Goal: Information Seeking & Learning: Learn about a topic

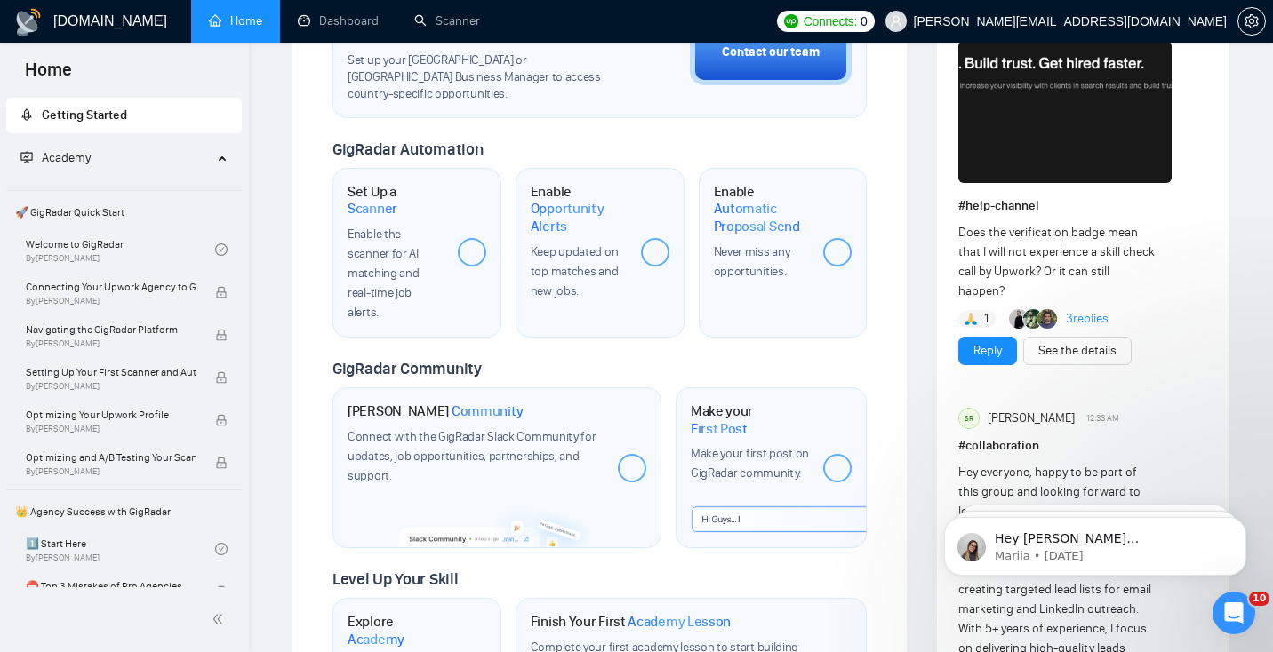
scroll to position [698, 0]
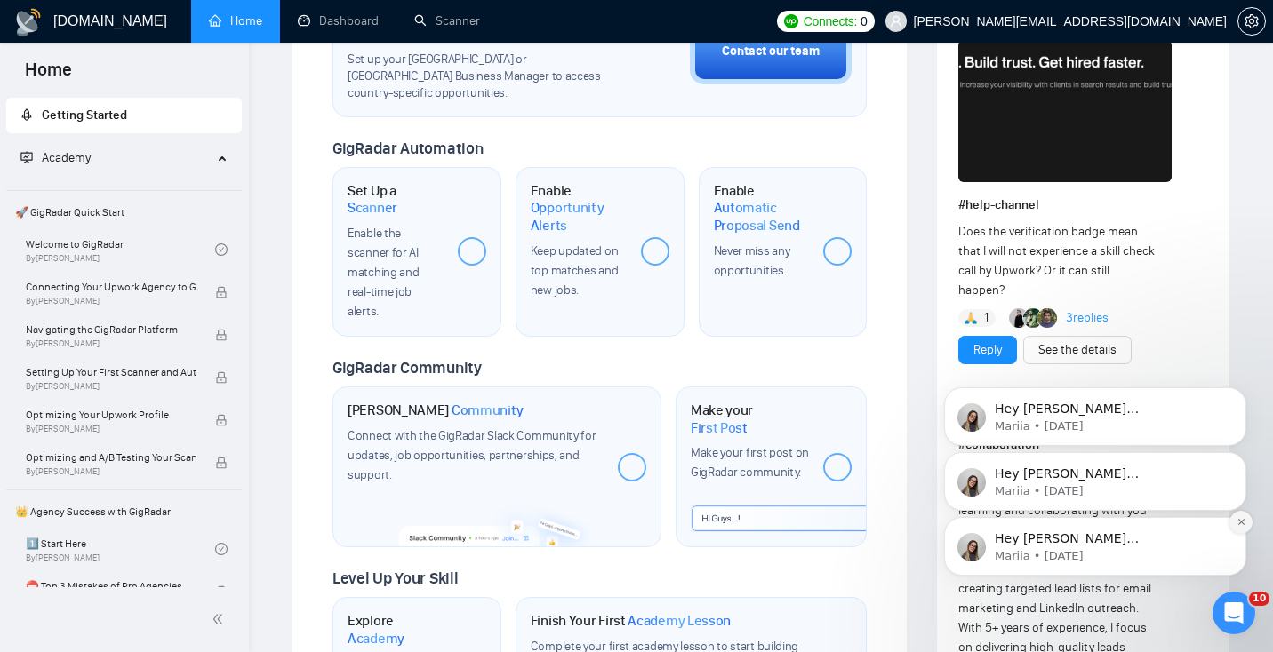
click at [1240, 522] on icon "Dismiss notification" at bounding box center [1240, 522] width 6 height 6
click at [1240, 522] on icon "Dismiss notification" at bounding box center [1240, 522] width 5 height 5
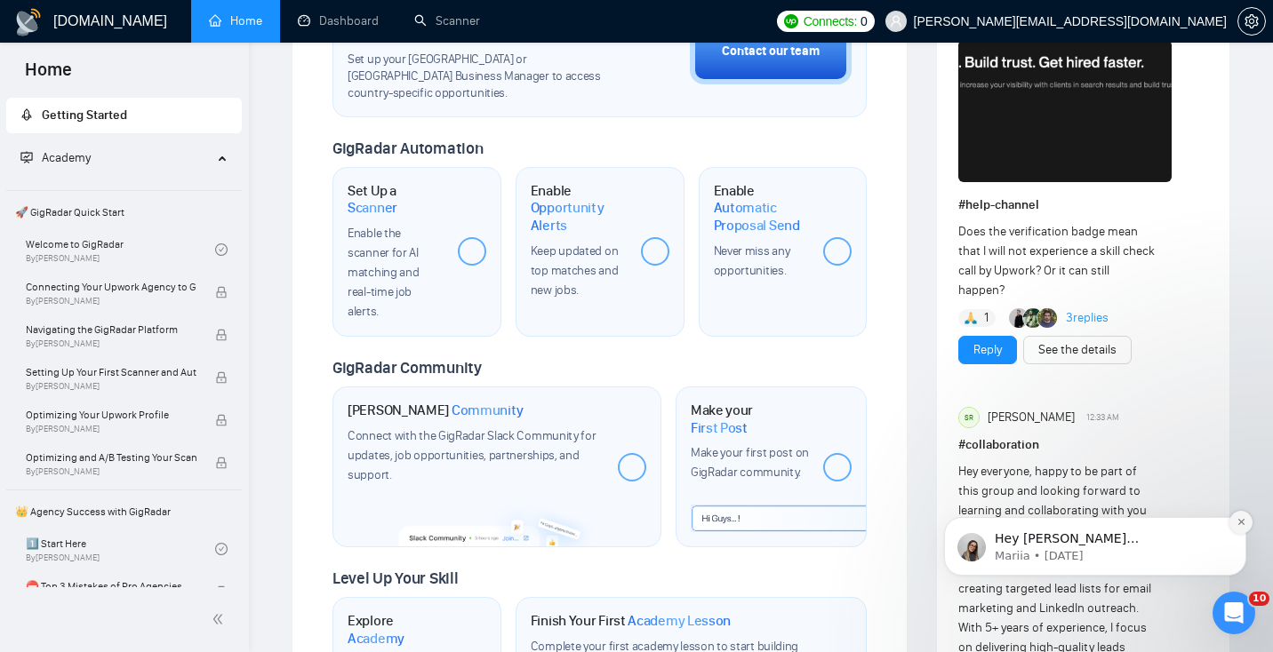
click at [1241, 519] on icon "Dismiss notification" at bounding box center [1241, 522] width 10 height 10
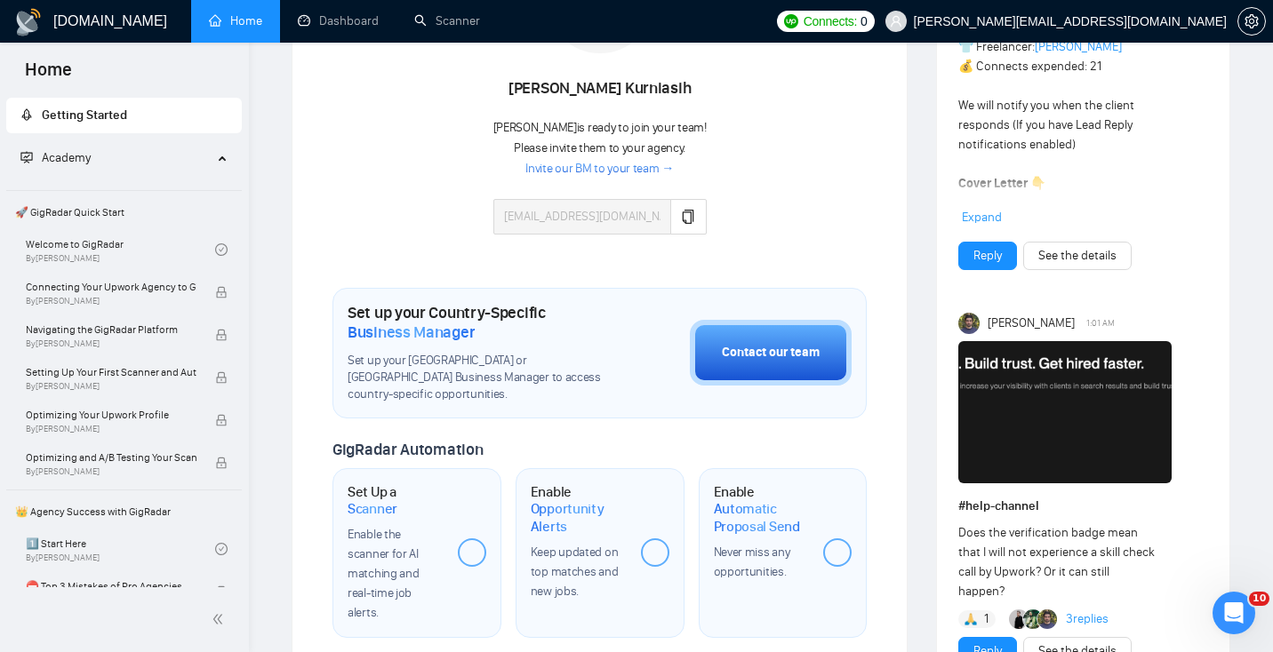
scroll to position [0, 0]
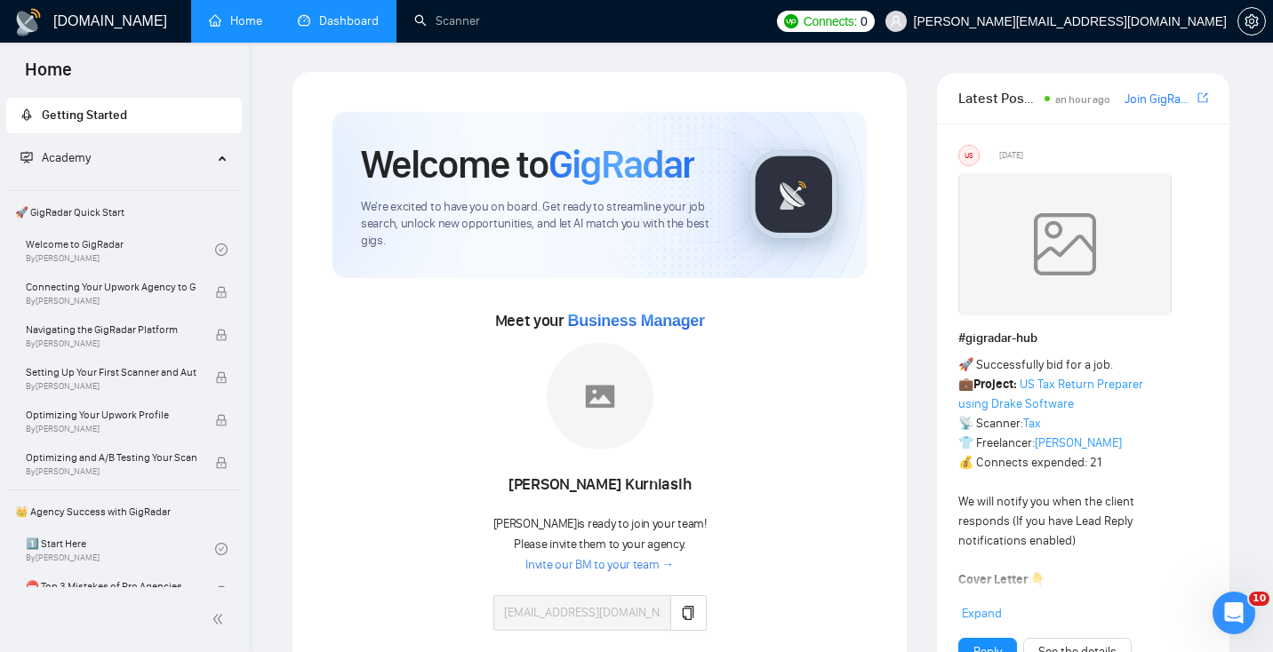
click at [323, 23] on link "Dashboard" at bounding box center [338, 20] width 81 height 15
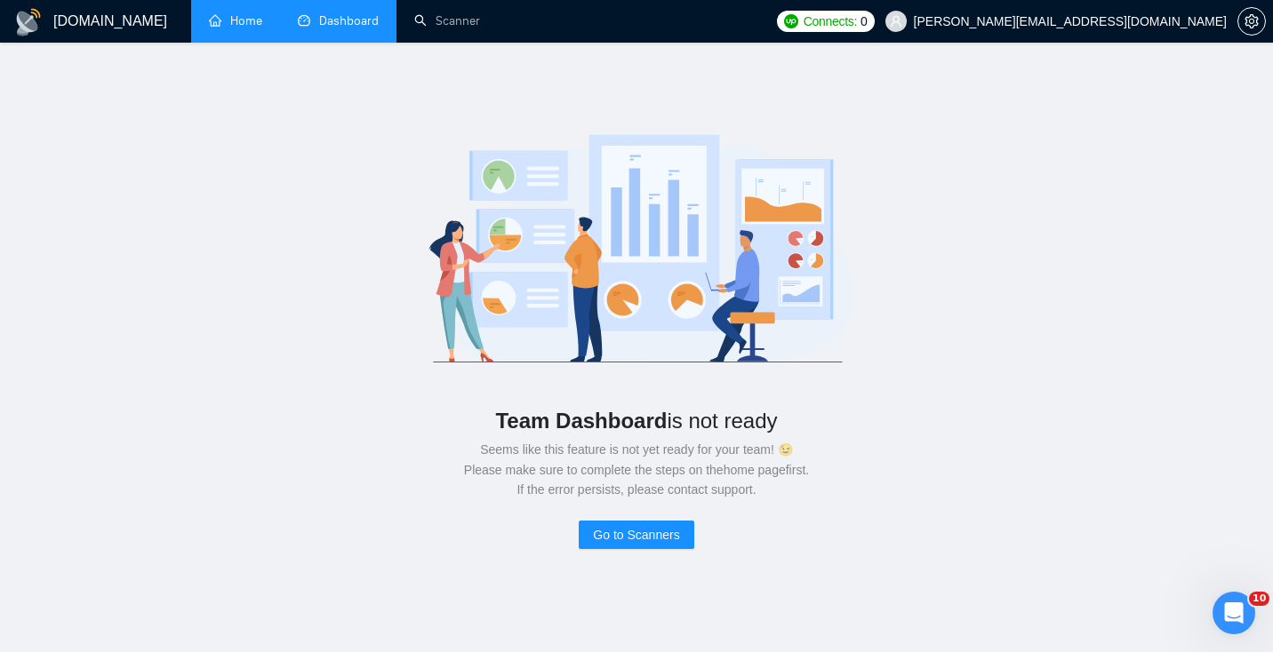
click at [223, 25] on link "Home" at bounding box center [235, 20] width 53 height 15
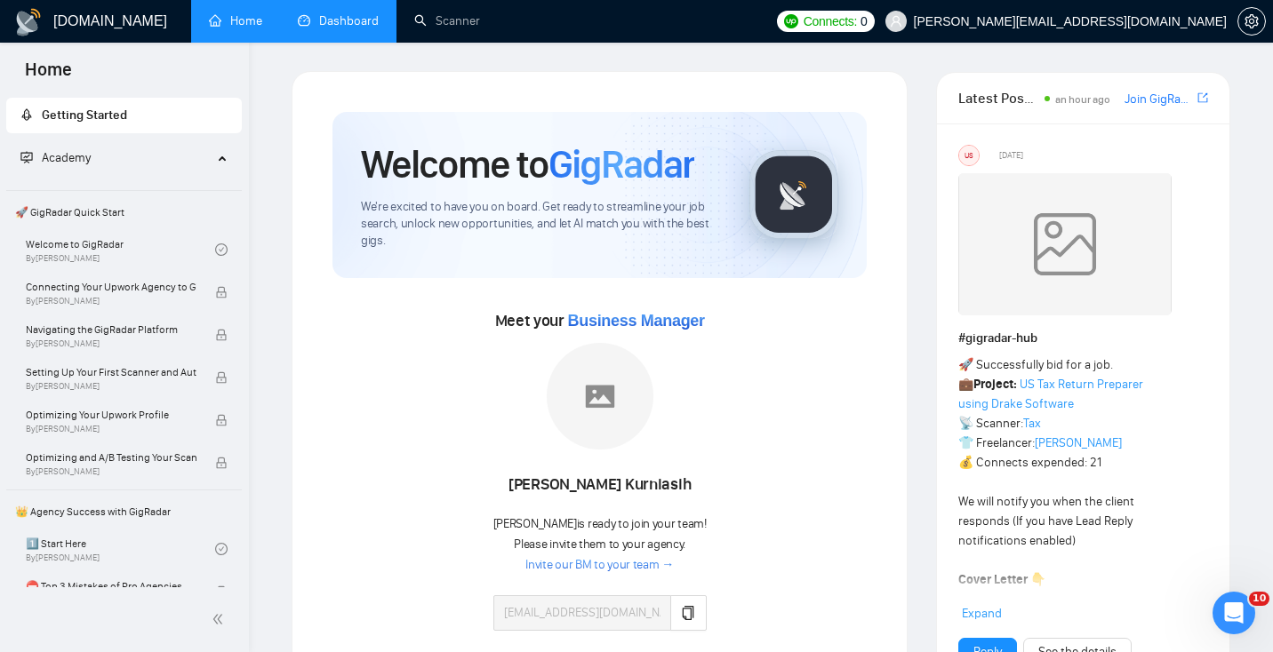
click at [108, 211] on span "🚀 GigRadar Quick Start" at bounding box center [124, 213] width 232 height 36
click at [124, 254] on link "Welcome to GigRadar By [PERSON_NAME]" at bounding box center [120, 249] width 189 height 39
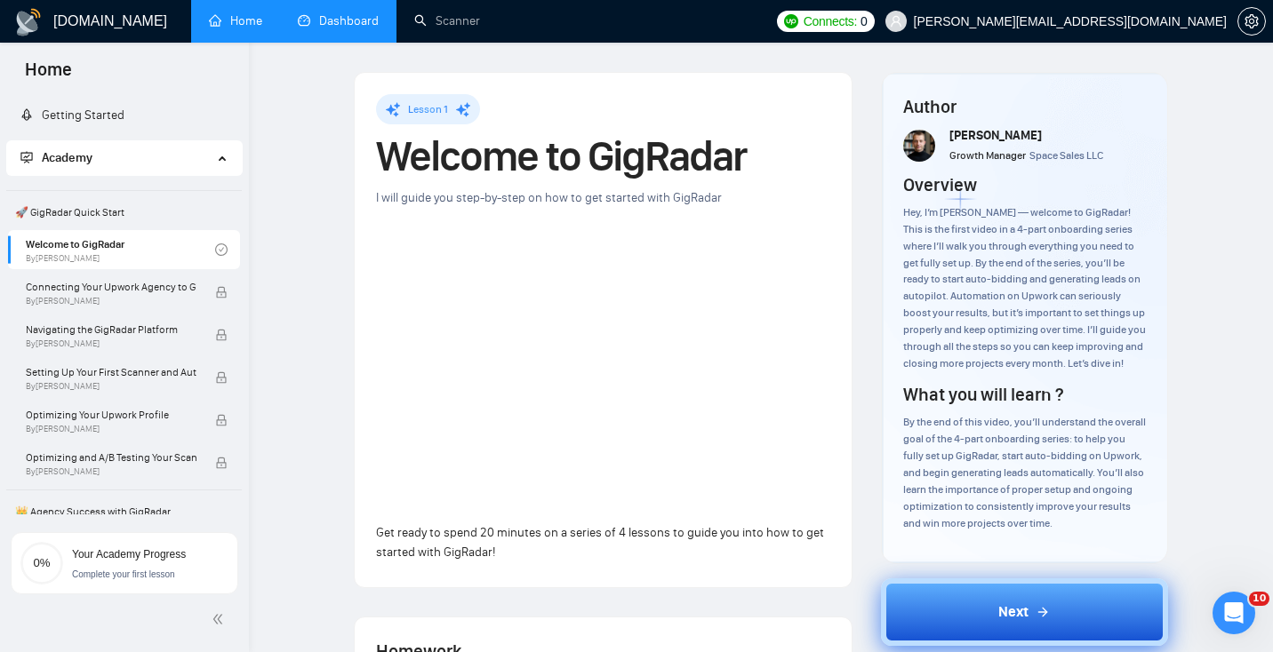
click at [992, 629] on button "Next" at bounding box center [1025, 613] width 288 height 68
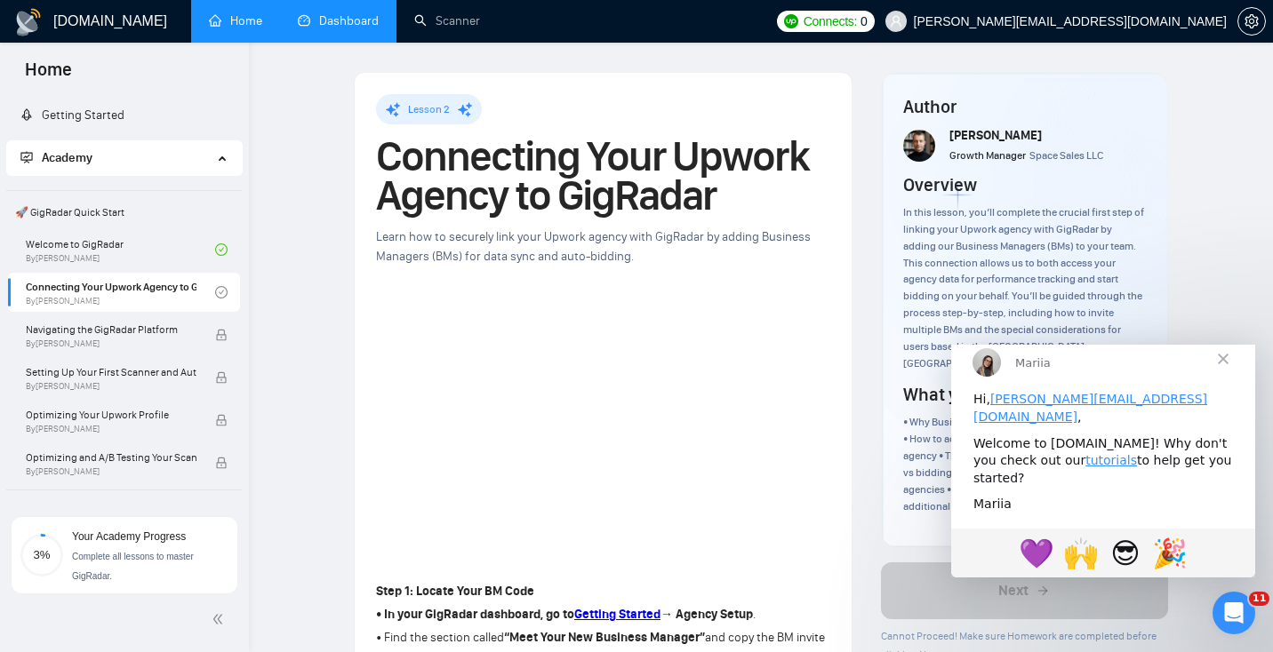
click at [1221, 378] on span "Close" at bounding box center [1223, 359] width 64 height 64
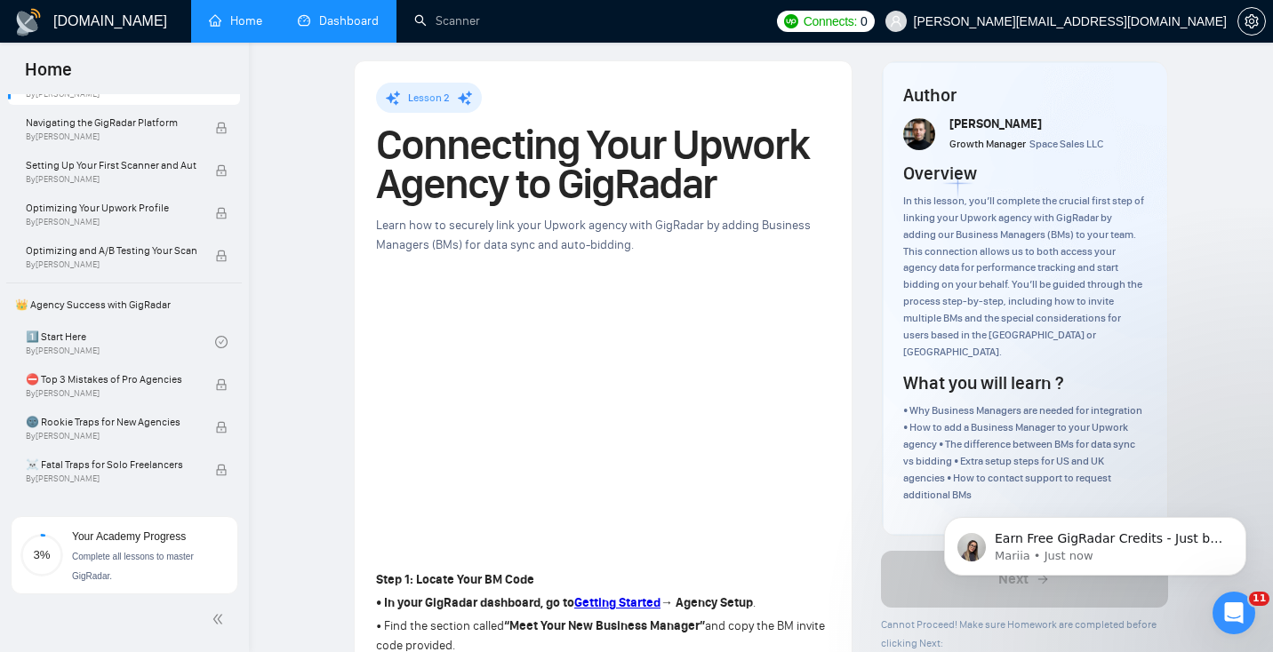
scroll to position [275, 0]
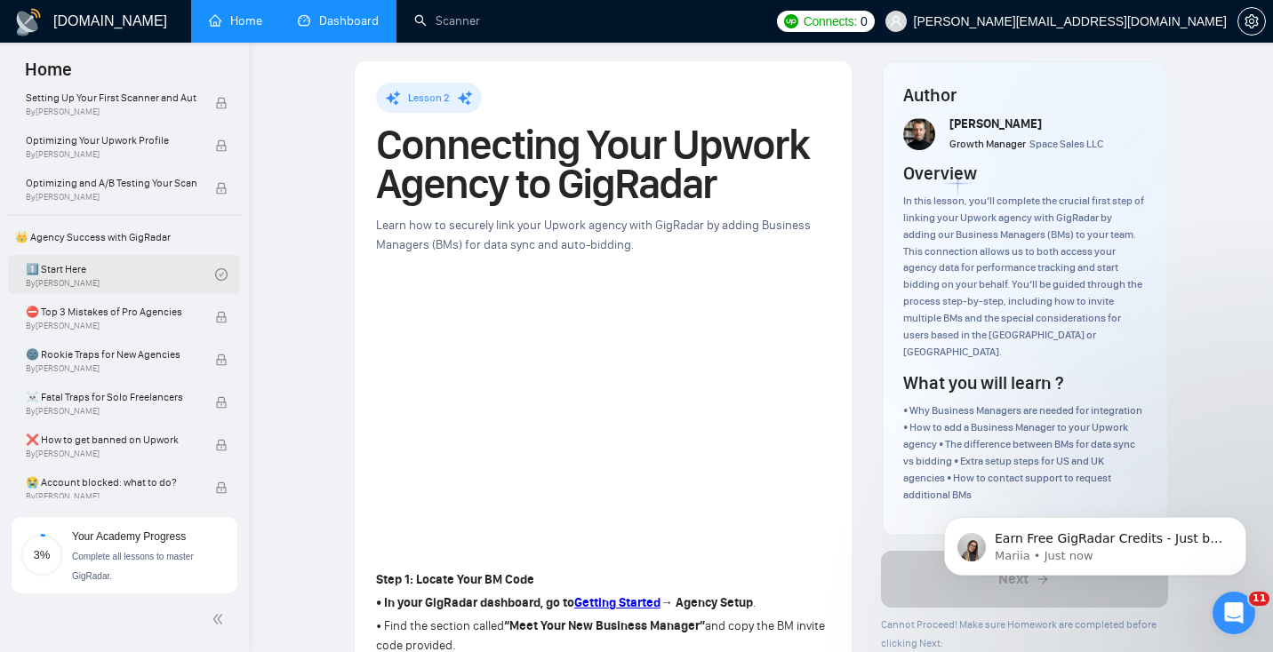
click at [99, 277] on link "1️⃣ Start Here By [PERSON_NAME]" at bounding box center [120, 274] width 189 height 39
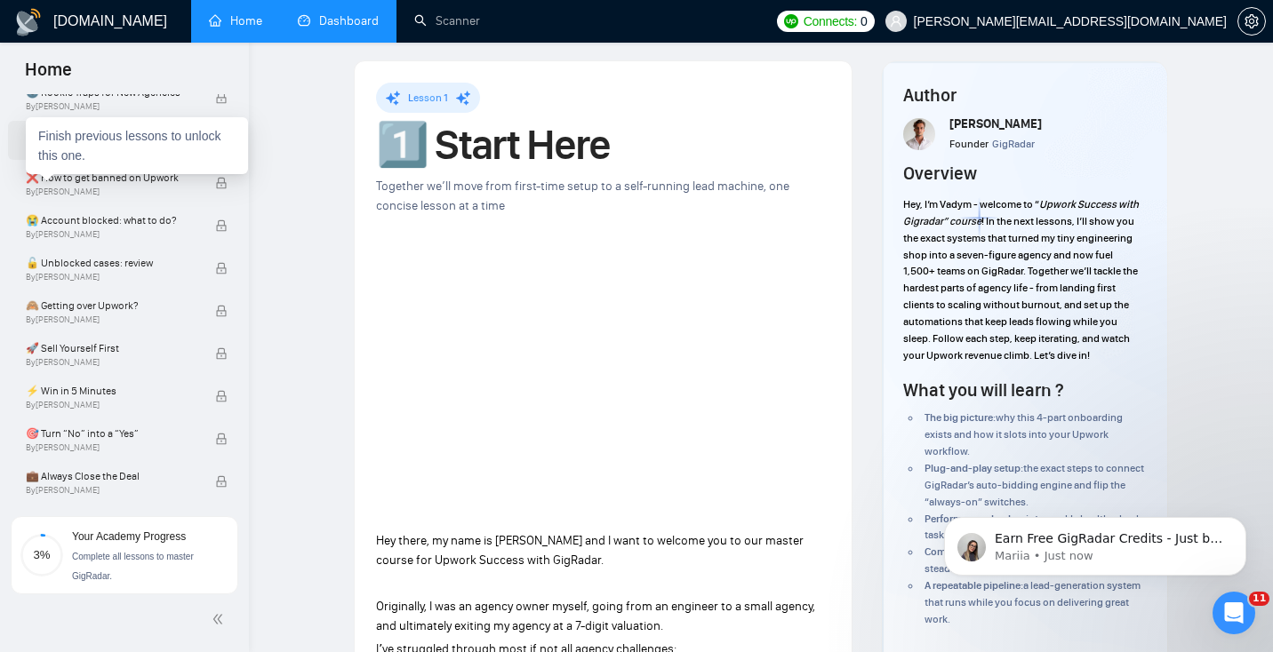
scroll to position [563, 0]
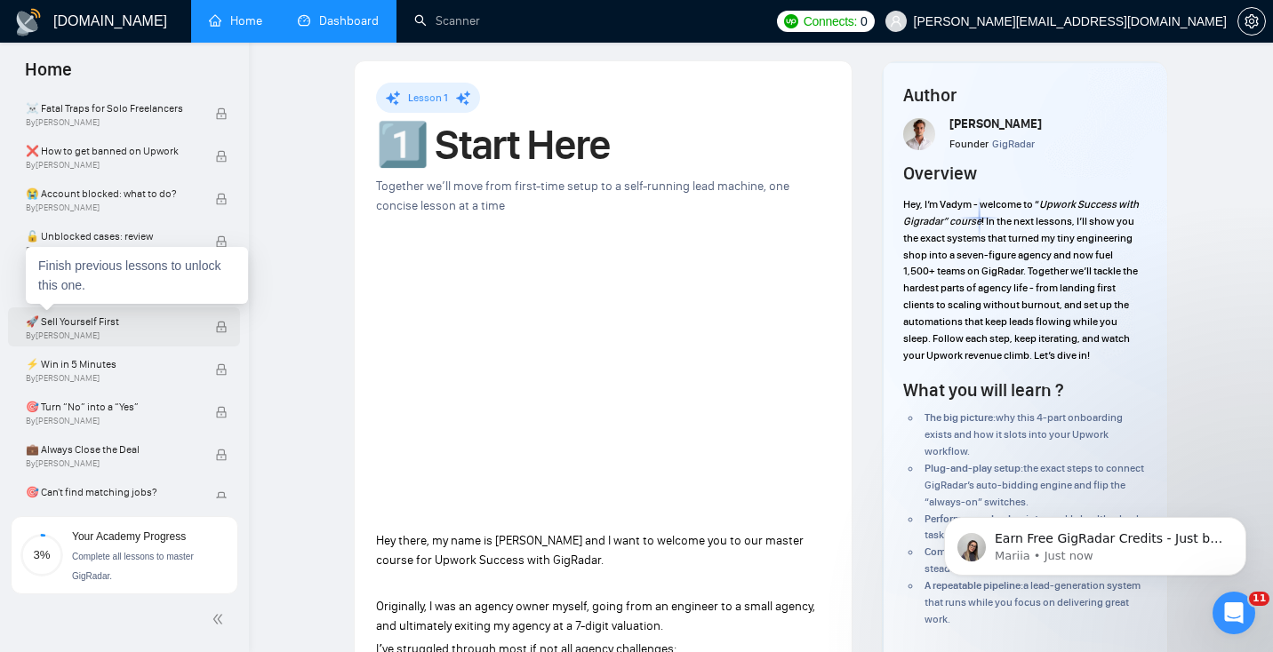
click at [151, 329] on span "🚀 Sell Yourself First" at bounding box center [111, 322] width 171 height 18
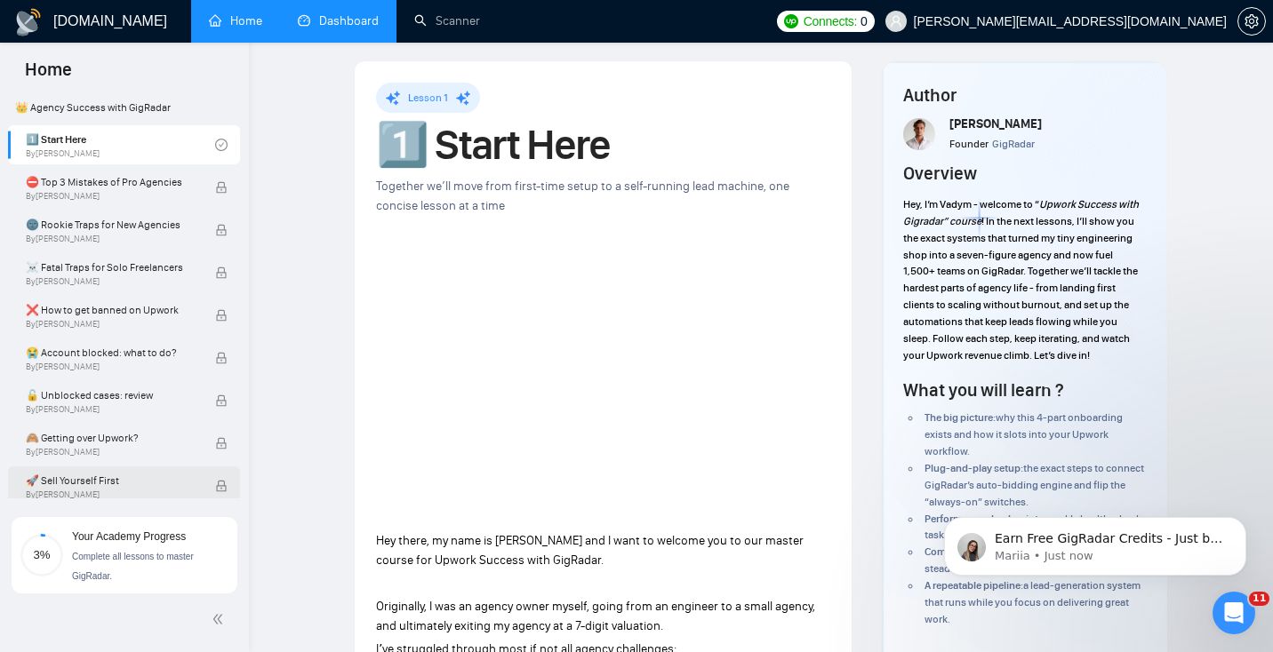
scroll to position [378, 0]
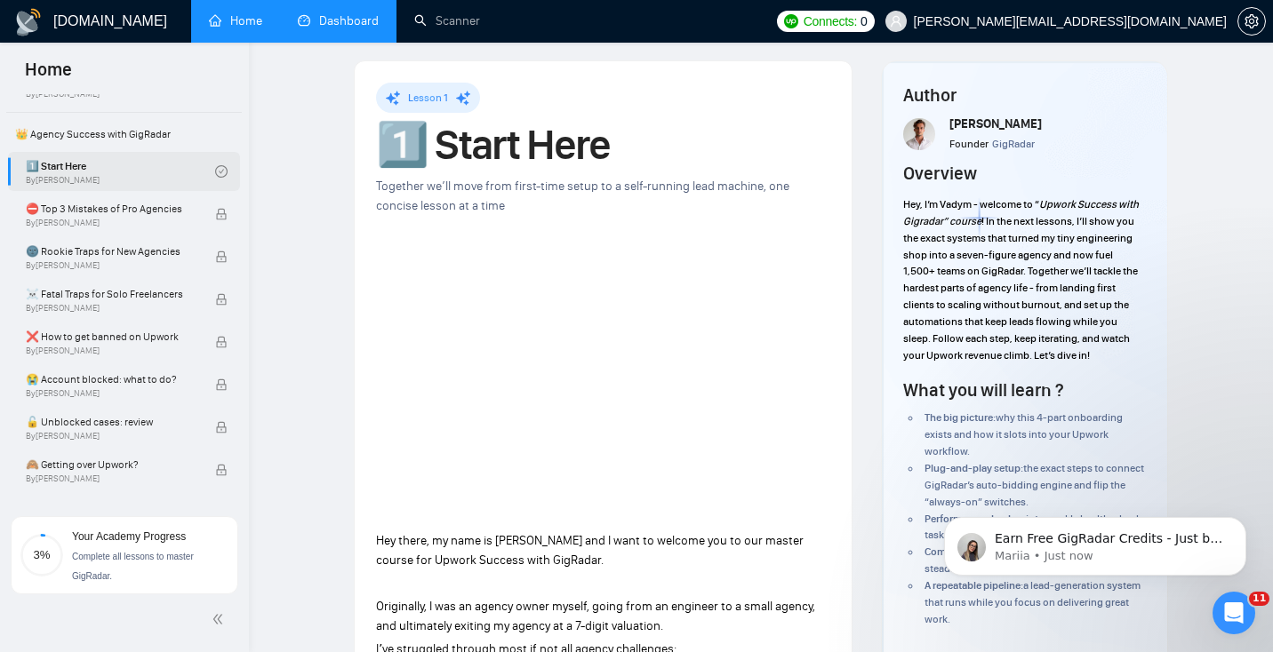
click at [129, 170] on link "1️⃣ Start Here By [PERSON_NAME]" at bounding box center [120, 171] width 189 height 39
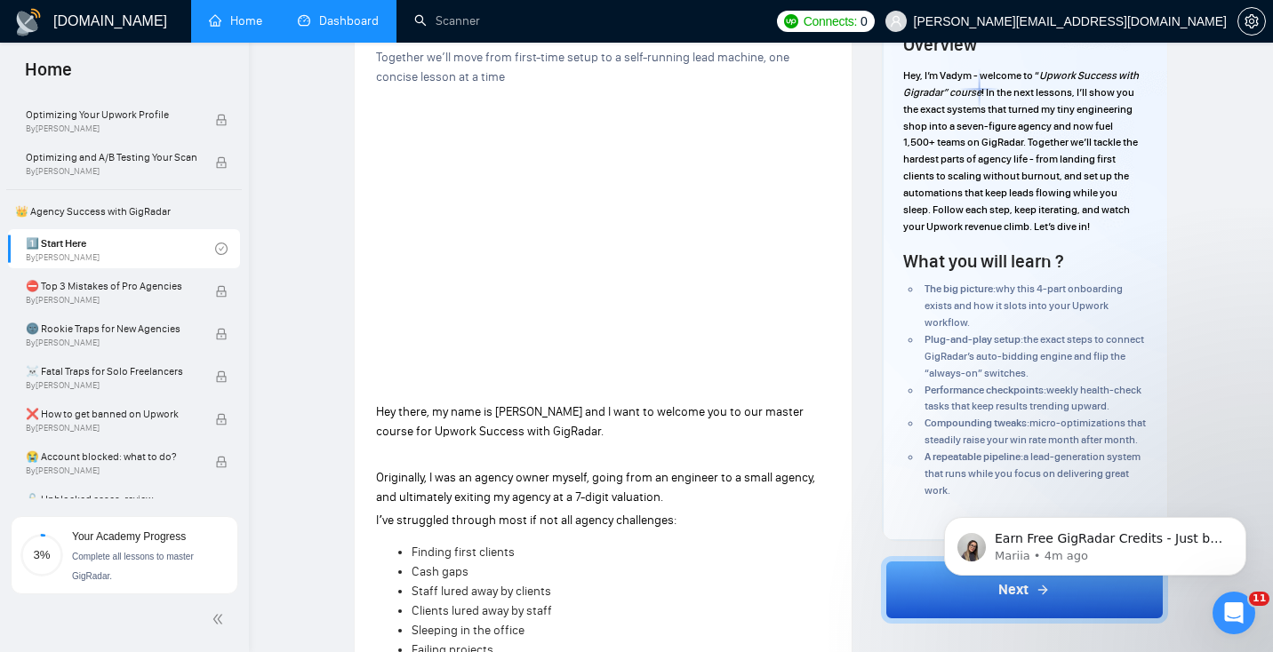
scroll to position [136, 0]
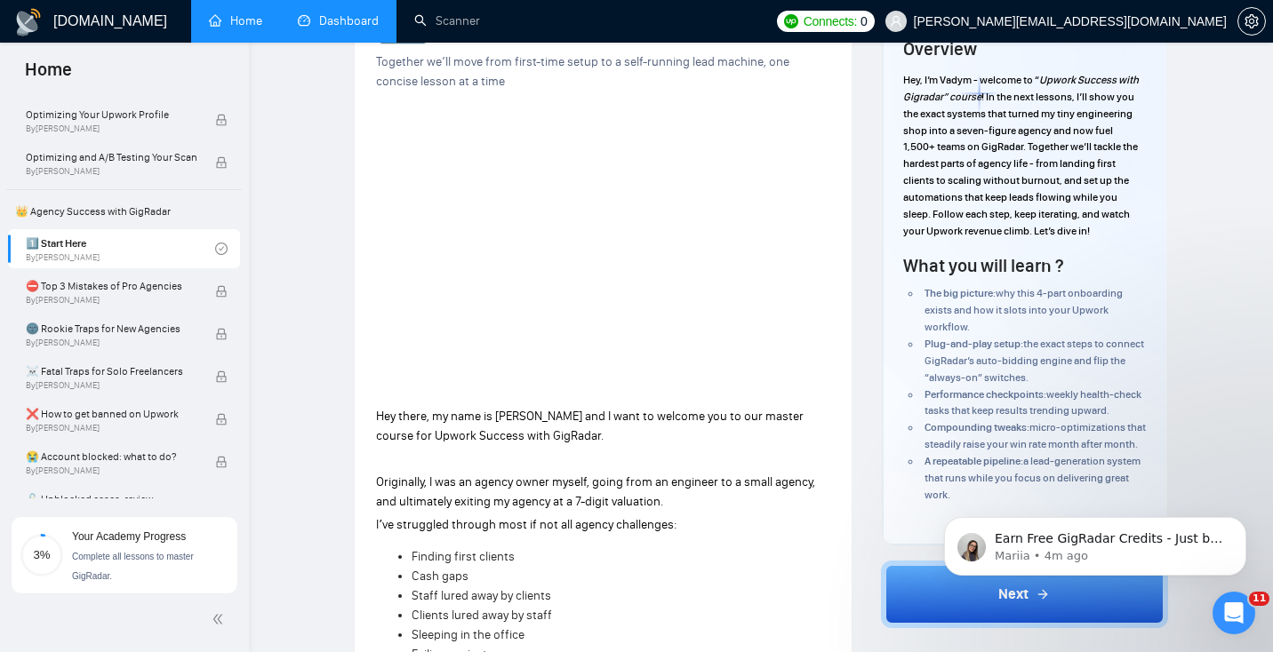
click at [918, 594] on html "Earn Free GigRadar Credits - Just by Sharing Your Story! 💬 Want more credits fo…" at bounding box center [1094, 542] width 355 height 124
click at [986, 618] on button "Next" at bounding box center [1025, 595] width 288 height 68
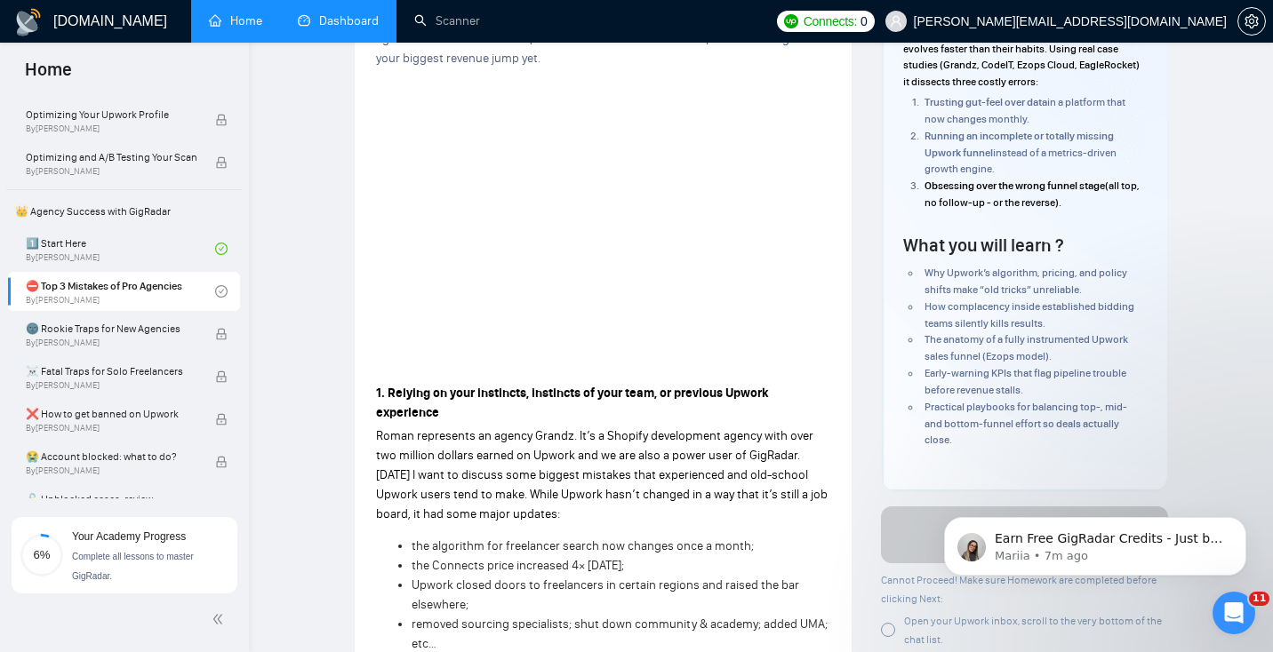
scroll to position [178, 0]
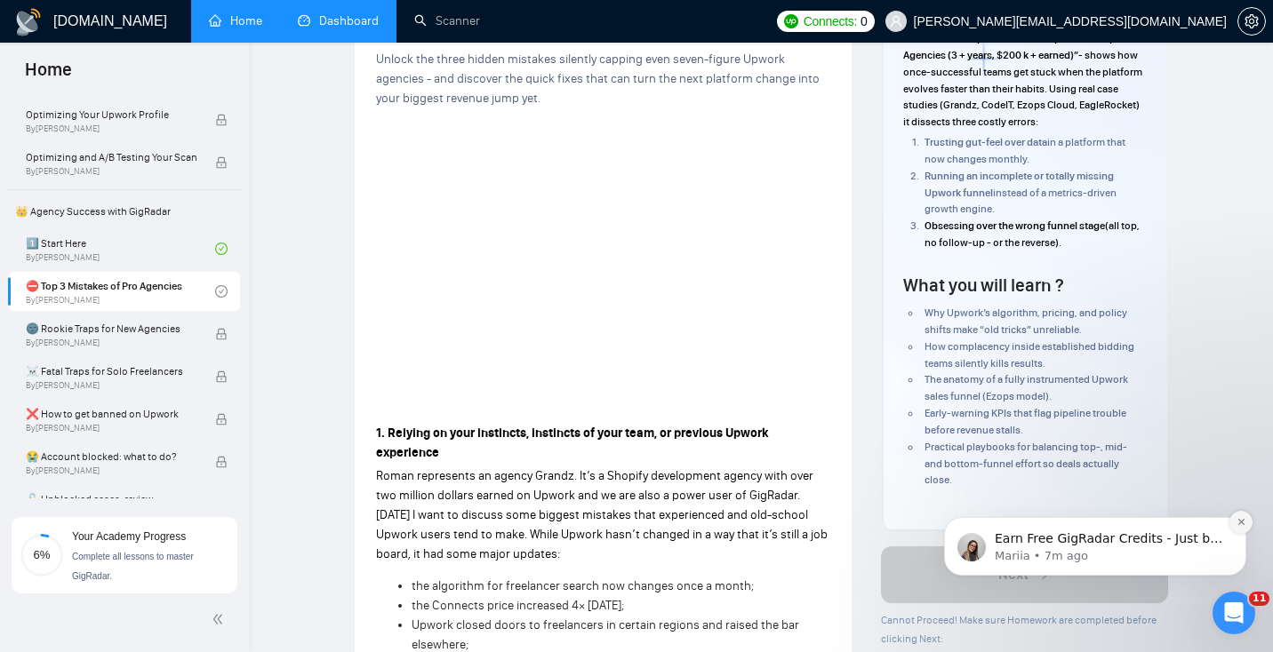
click at [1236, 524] on icon "Dismiss notification" at bounding box center [1241, 522] width 10 height 10
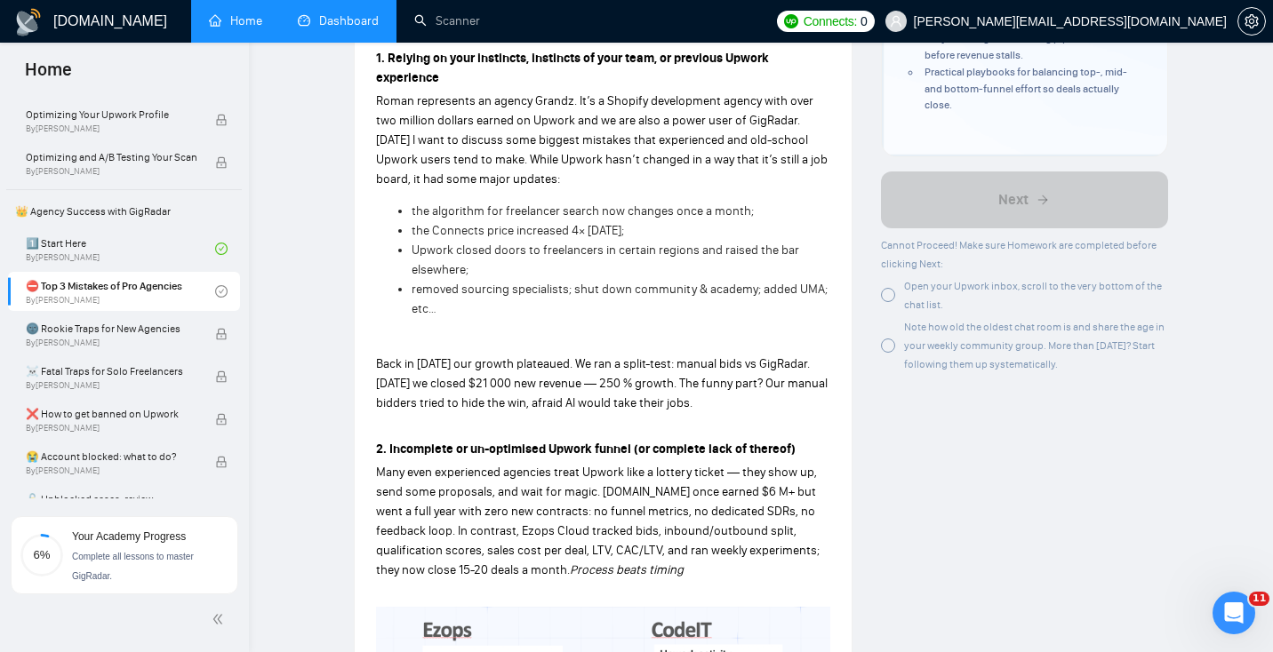
scroll to position [551, 0]
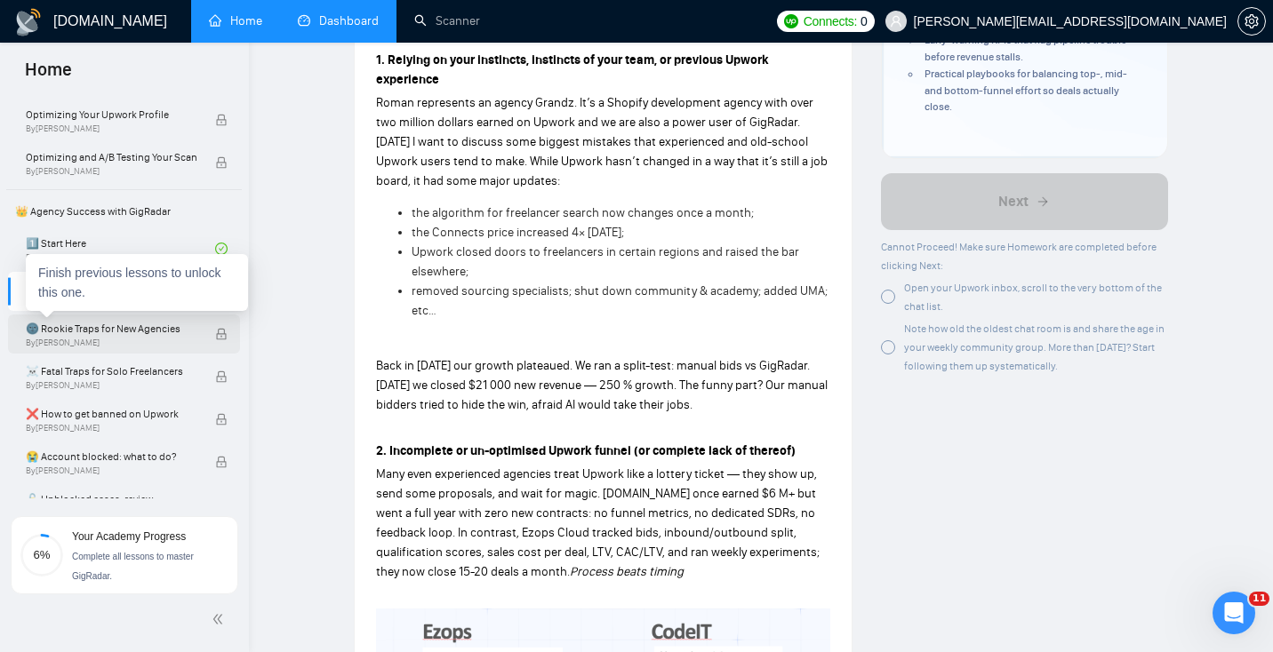
click at [125, 339] on span "By [PERSON_NAME]" at bounding box center [111, 343] width 171 height 11
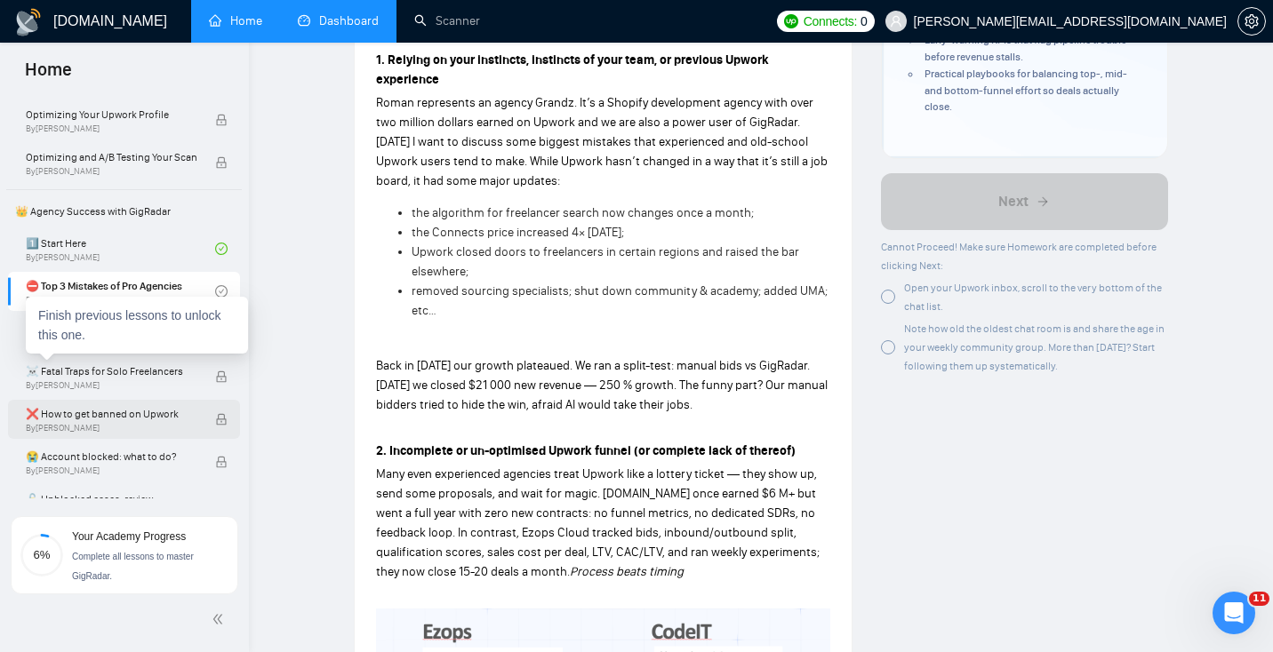
click at [124, 408] on span "❌ How to get banned on Upwork" at bounding box center [111, 414] width 171 height 18
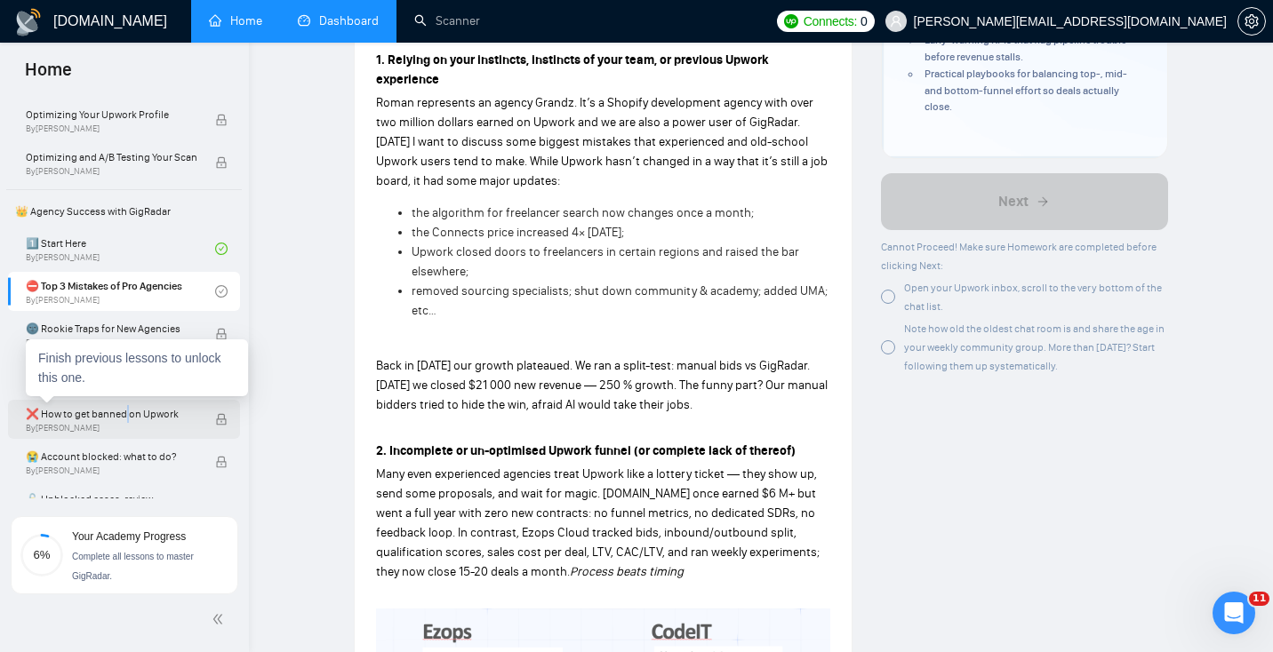
click at [124, 408] on span "❌ How to get banned on Upwork" at bounding box center [111, 414] width 171 height 18
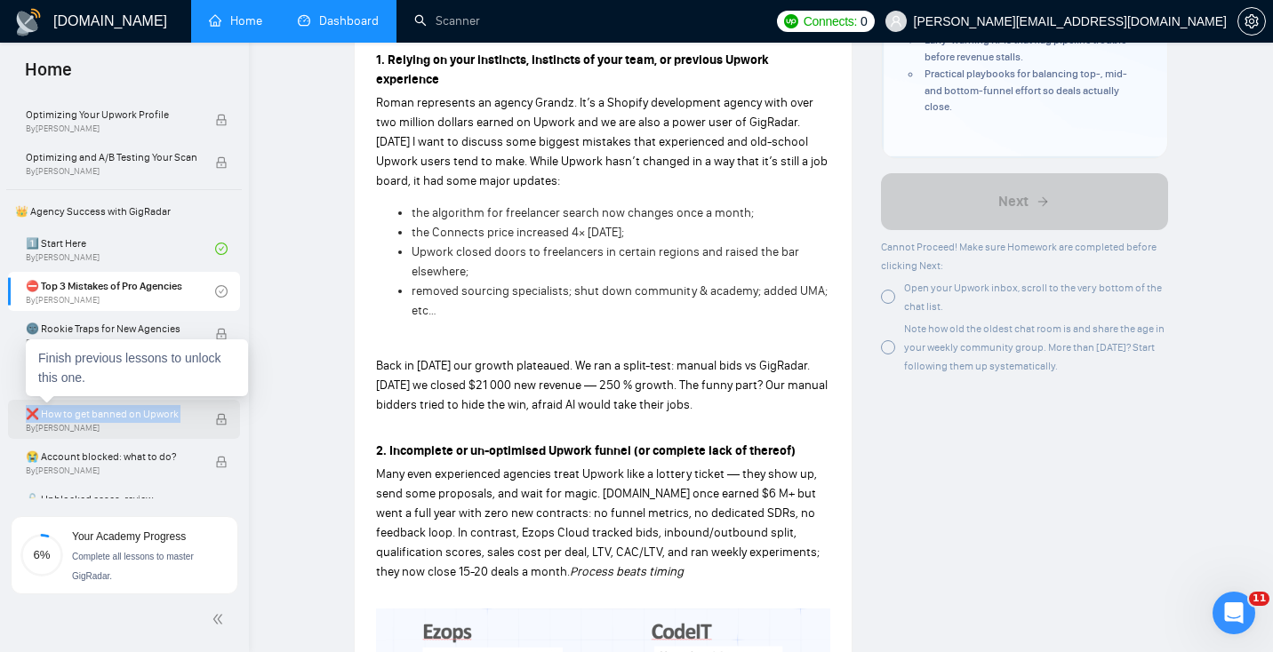
click at [124, 408] on span "❌ How to get banned on Upwork" at bounding box center [111, 414] width 171 height 18
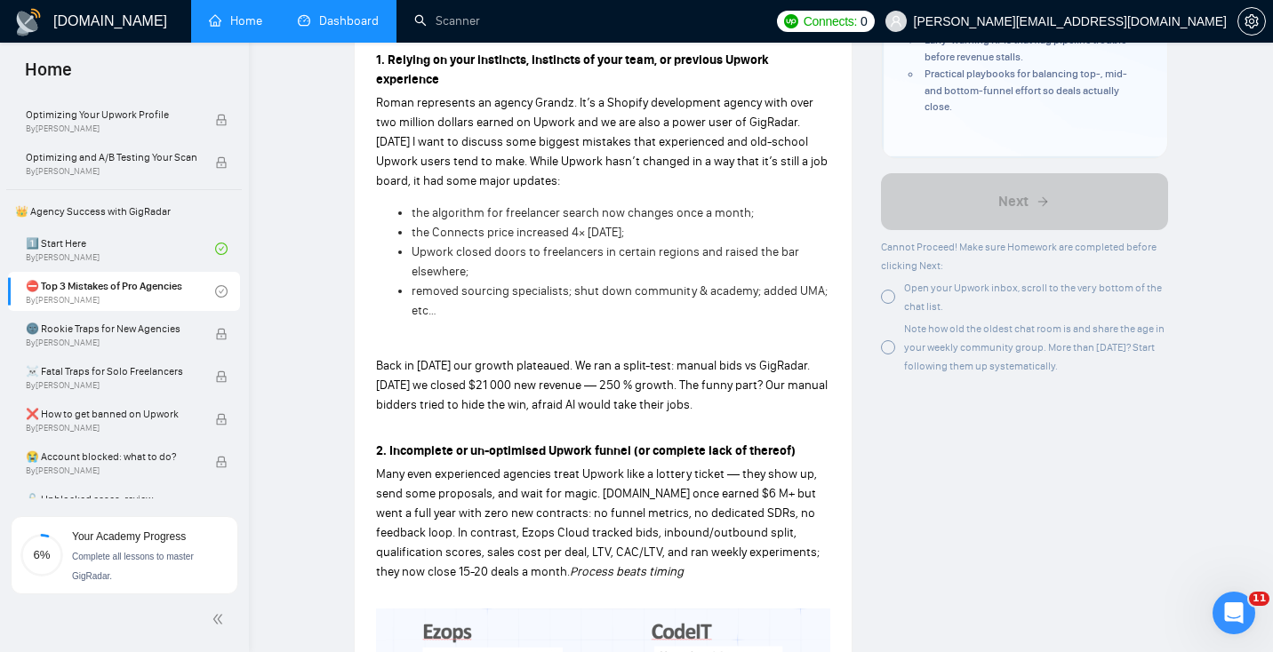
click at [123, 578] on div "Complete all lessons to master GigRadar." at bounding box center [150, 565] width 156 height 39
click at [93, 533] on span "Your Academy Progress" at bounding box center [129, 537] width 114 height 12
click at [143, 309] on div "Finish previous lessons to unlock this one." at bounding box center [137, 282] width 222 height 57
click at [132, 378] on span "☠️ Fatal Traps for Solo Freelancers" at bounding box center [111, 372] width 171 height 18
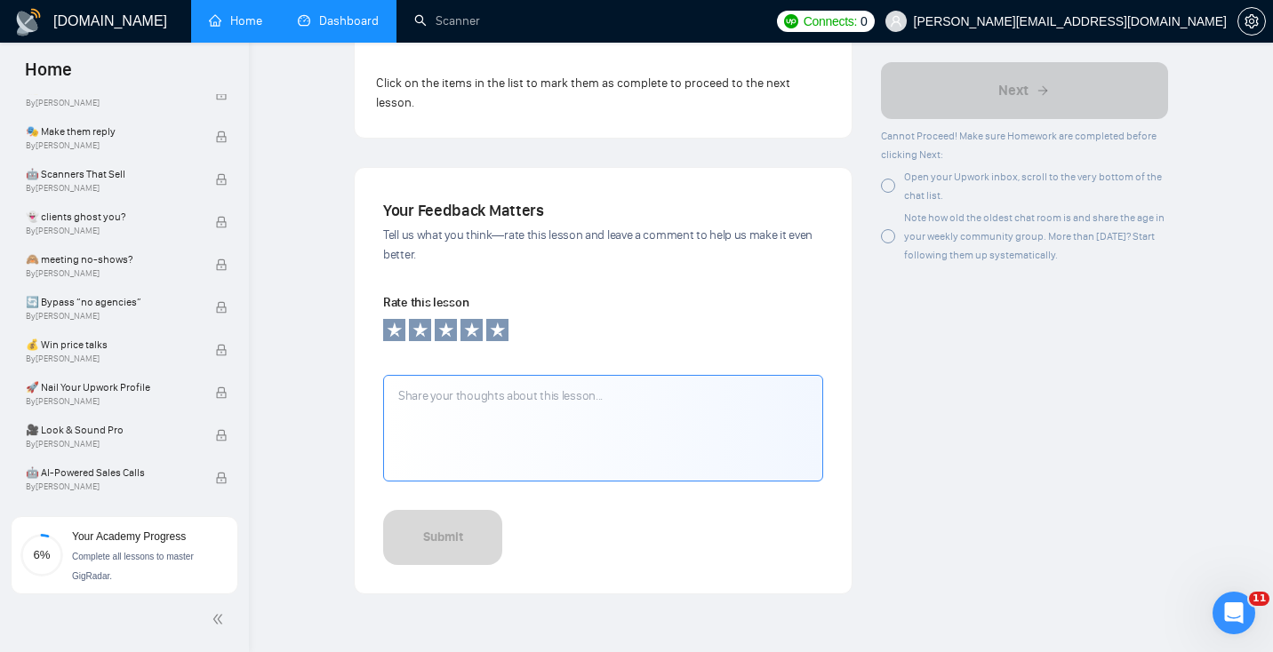
scroll to position [1851, 0]
click at [501, 320] on icon at bounding box center [497, 328] width 16 height 16
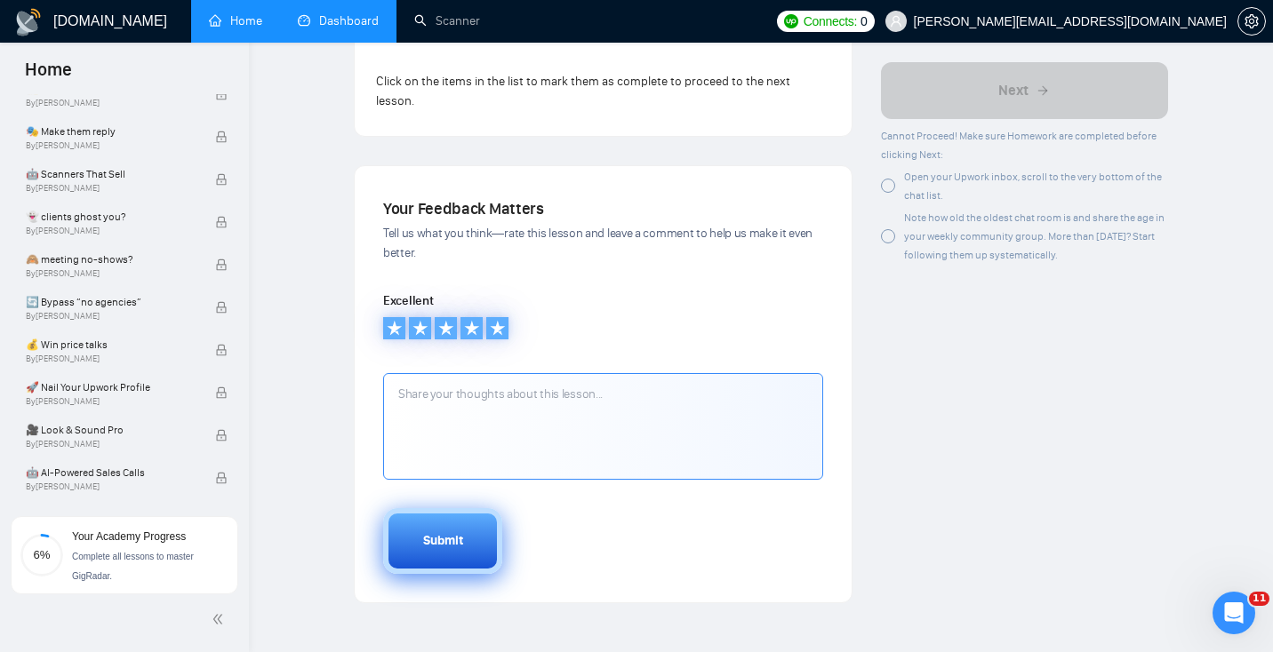
click at [463, 535] on button "Submit" at bounding box center [442, 541] width 119 height 66
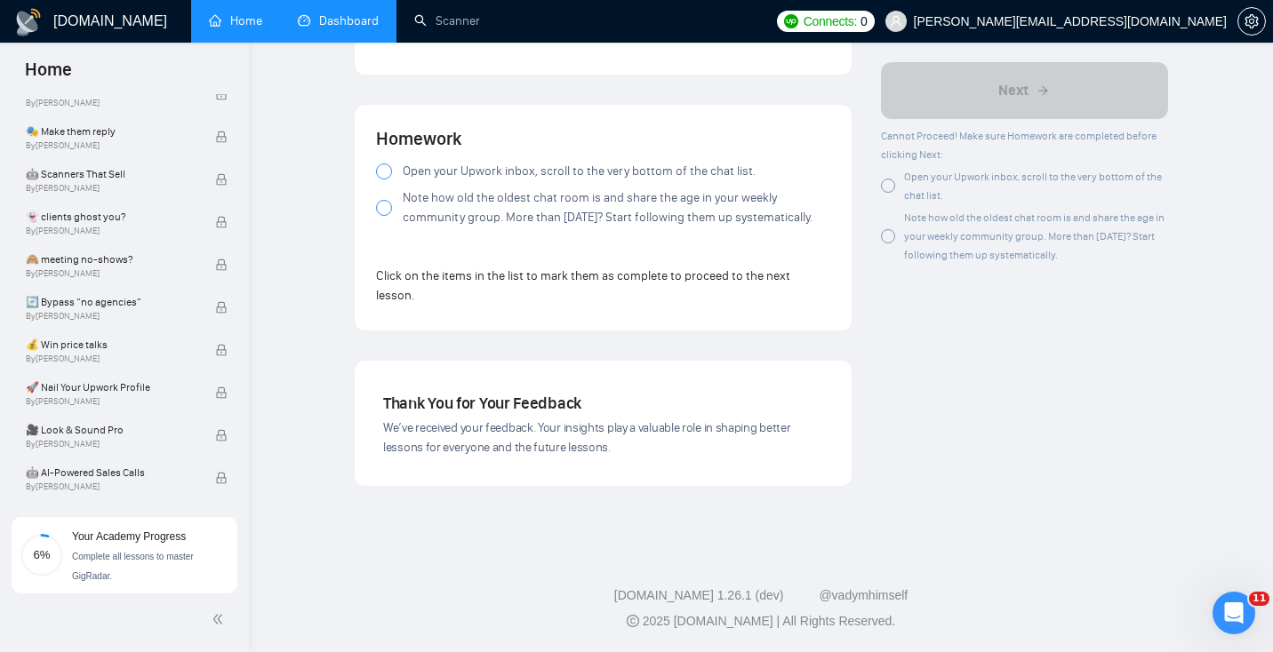
scroll to position [1640, 0]
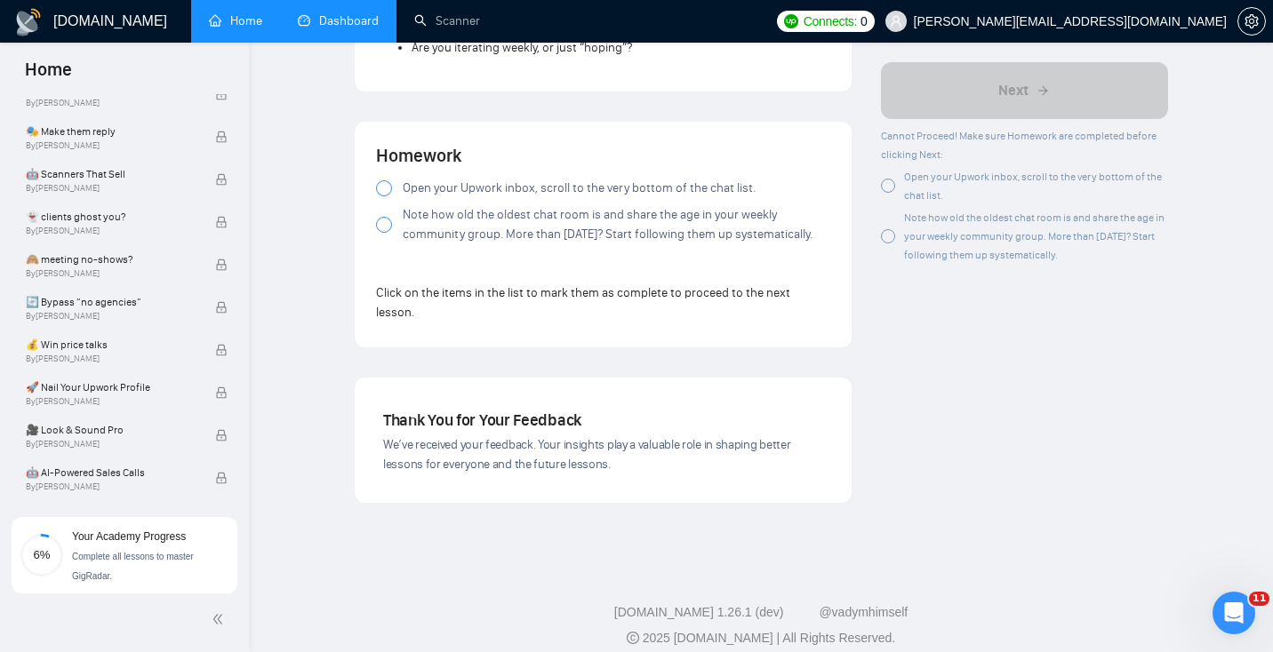
click at [455, 179] on span "Open your Upwork inbox, scroll to the very bottom of the chat list." at bounding box center [579, 189] width 353 height 20
click at [435, 219] on span "Note how old the oldest chat room is and share the age in your weekly community…" at bounding box center [616, 224] width 427 height 39
click at [379, 219] on div at bounding box center [384, 225] width 16 height 16
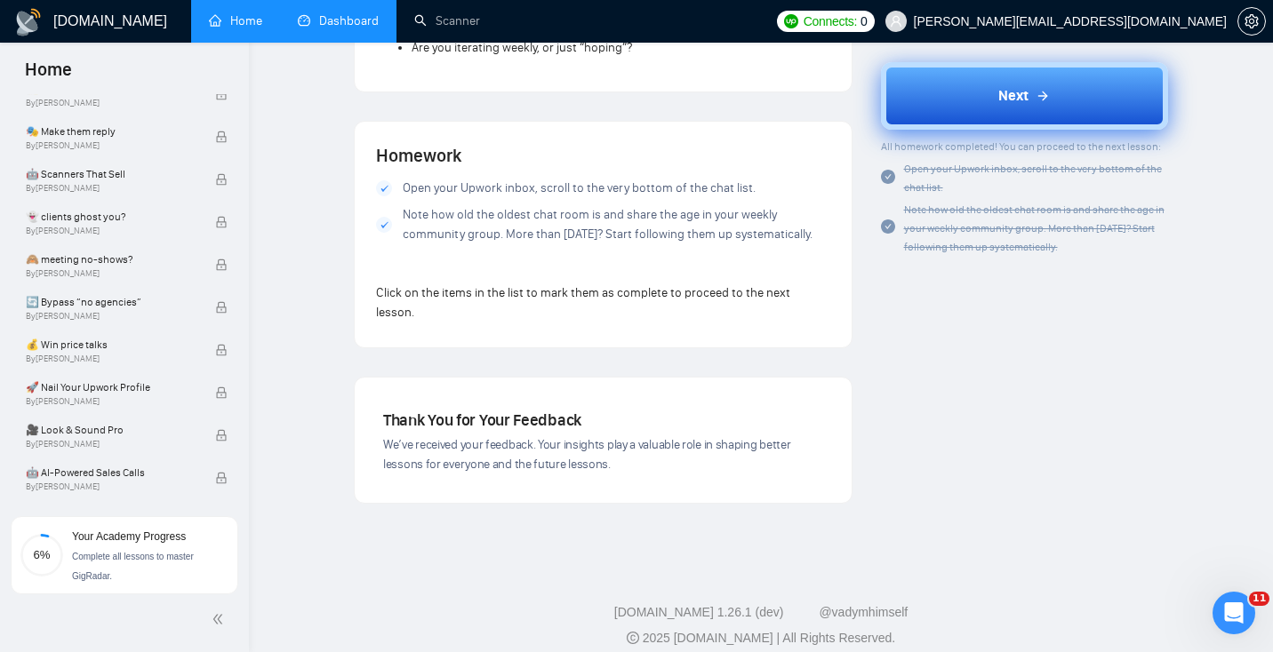
click at [980, 94] on button "Next" at bounding box center [1025, 96] width 288 height 68
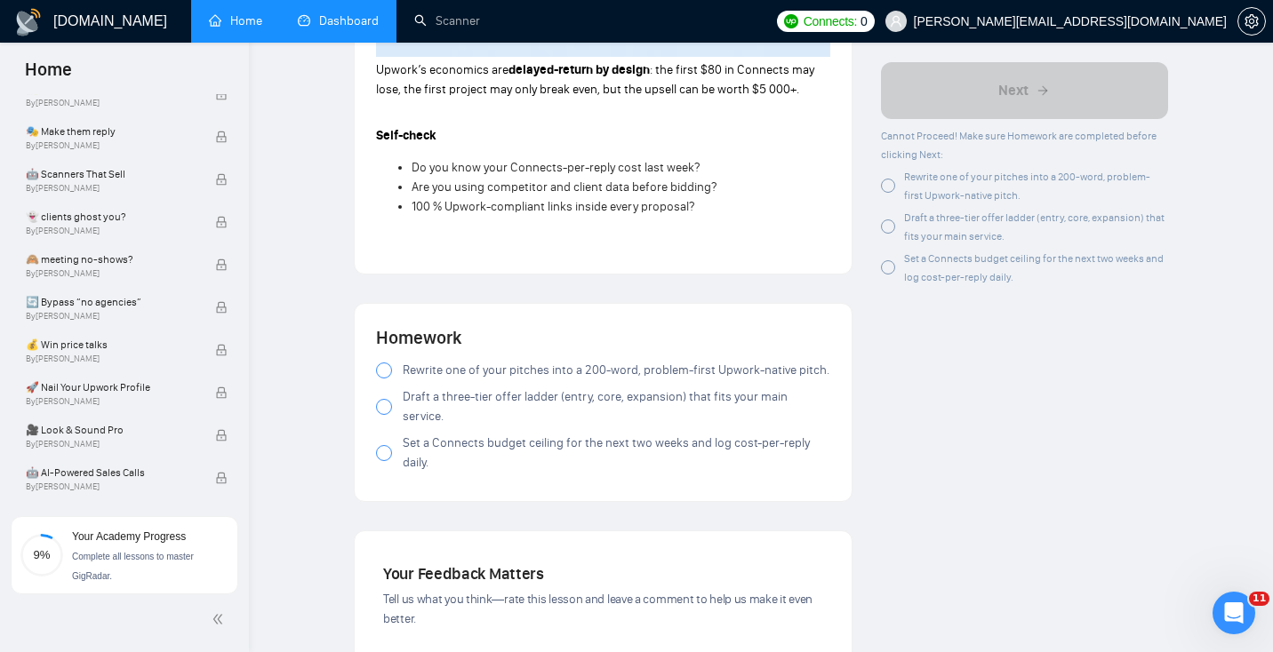
scroll to position [1881, 0]
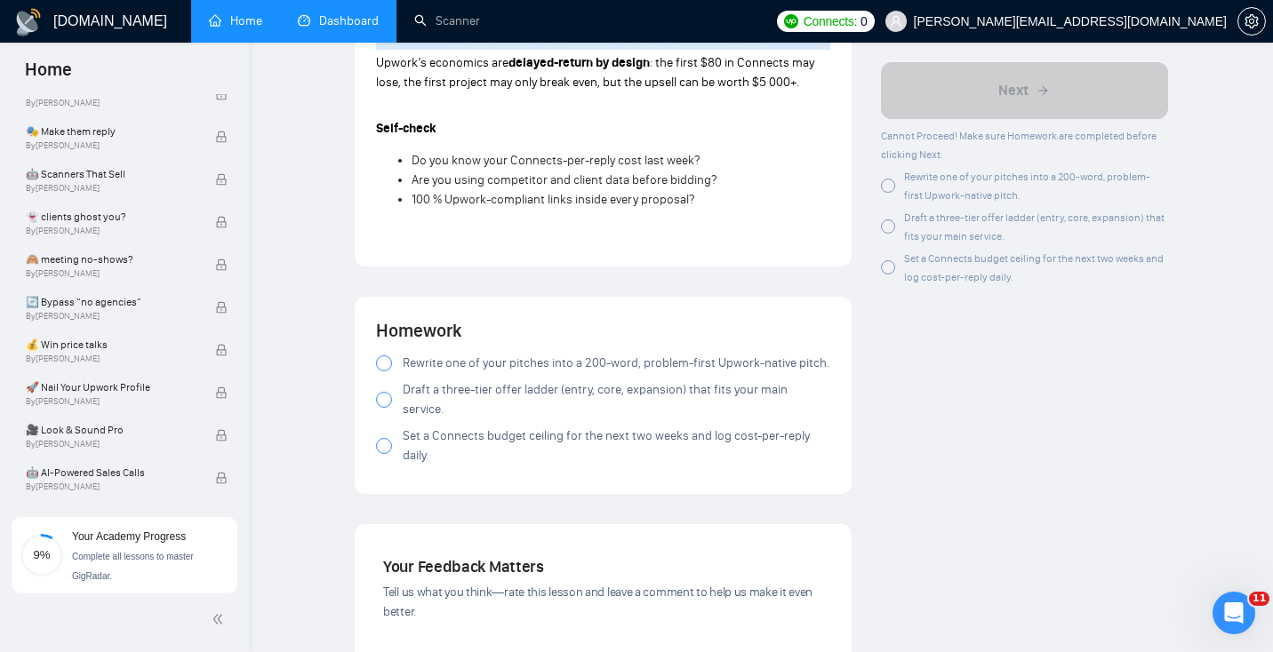
click at [469, 368] on span "Rewrite one of your pitches into a 200-word, problem-first Upwork-native pitch." at bounding box center [616, 364] width 427 height 20
click at [457, 398] on span "Draft a three-tier offer ladder (entry, core, expansion) that fits your main se…" at bounding box center [616, 399] width 427 height 39
click at [447, 429] on span "Set a Connects budget ceiling for the next two weeks and log cost-per-reply dai…" at bounding box center [616, 446] width 427 height 39
click at [411, 403] on span "Draft a three-tier offer ladder (entry, core, expansion) that fits your main se…" at bounding box center [616, 399] width 427 height 39
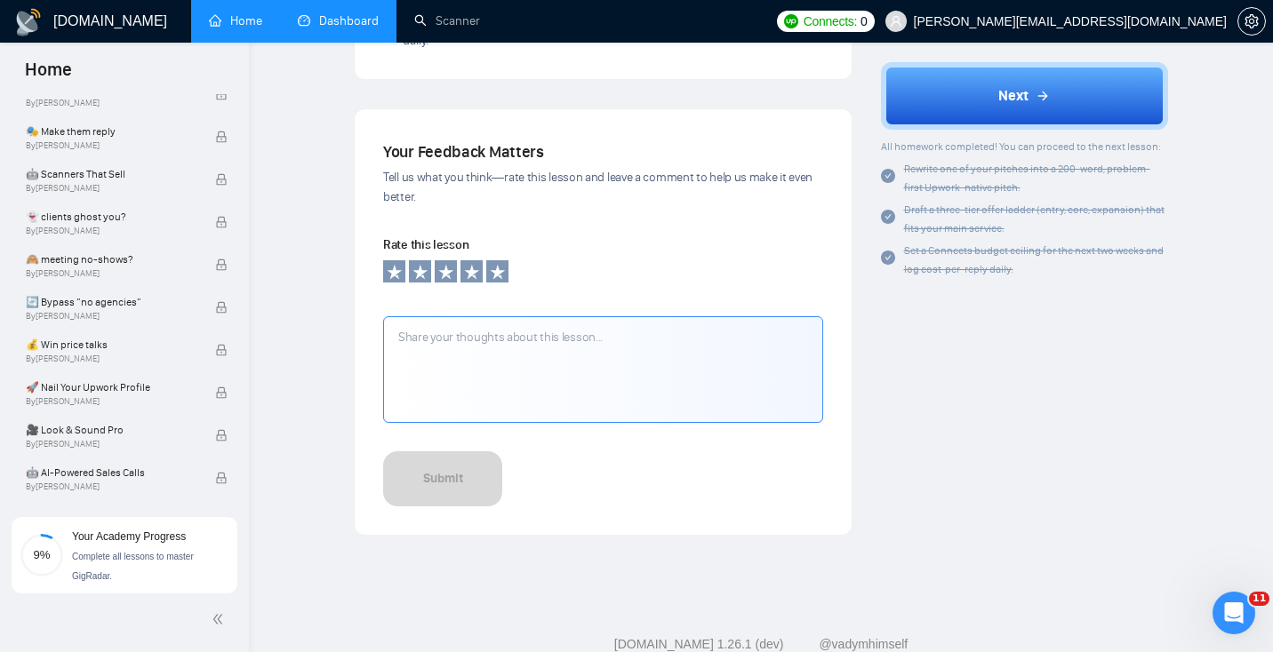
scroll to position [2295, 0]
click at [487, 339] on textarea at bounding box center [603, 370] width 440 height 107
click at [505, 264] on icon at bounding box center [498, 273] width 18 height 18
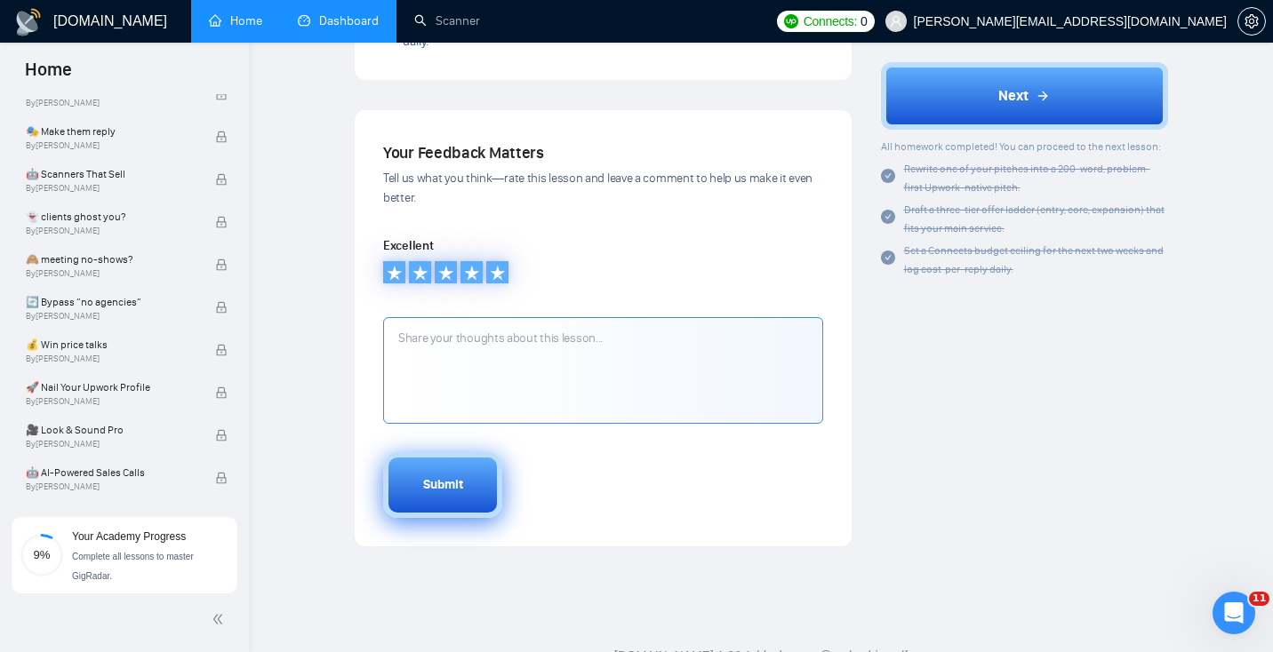
click at [477, 483] on button "Submit" at bounding box center [442, 485] width 119 height 66
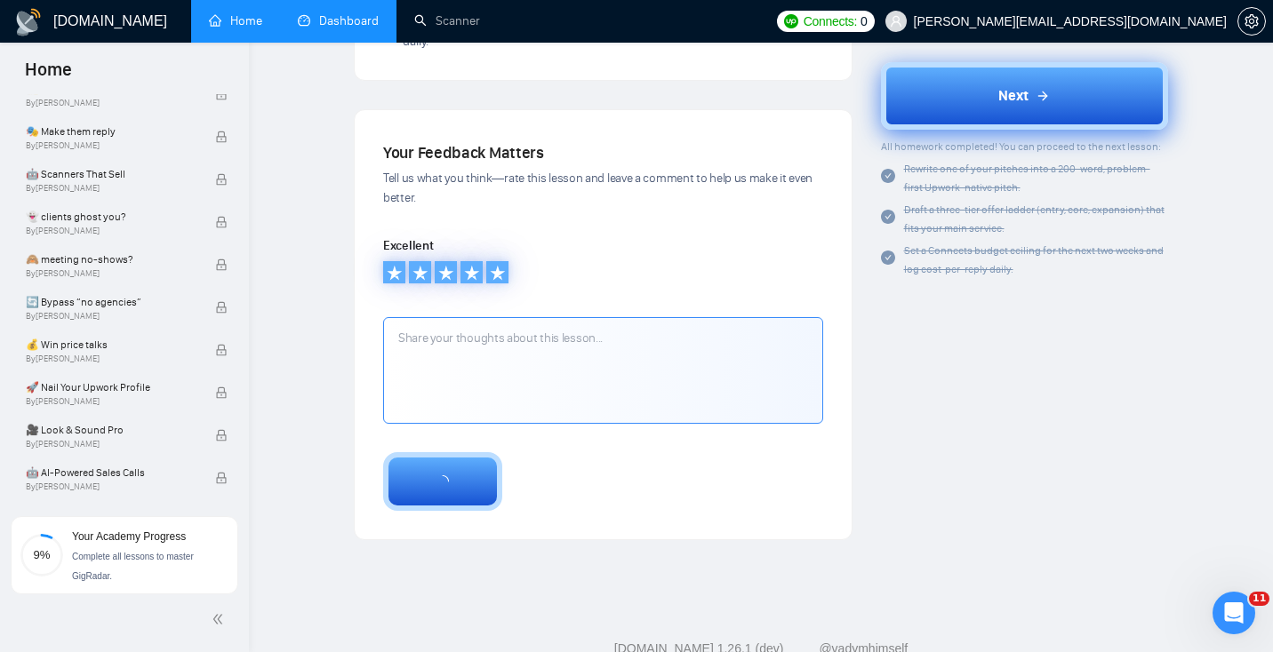
click at [950, 96] on button "Next" at bounding box center [1025, 96] width 288 height 68
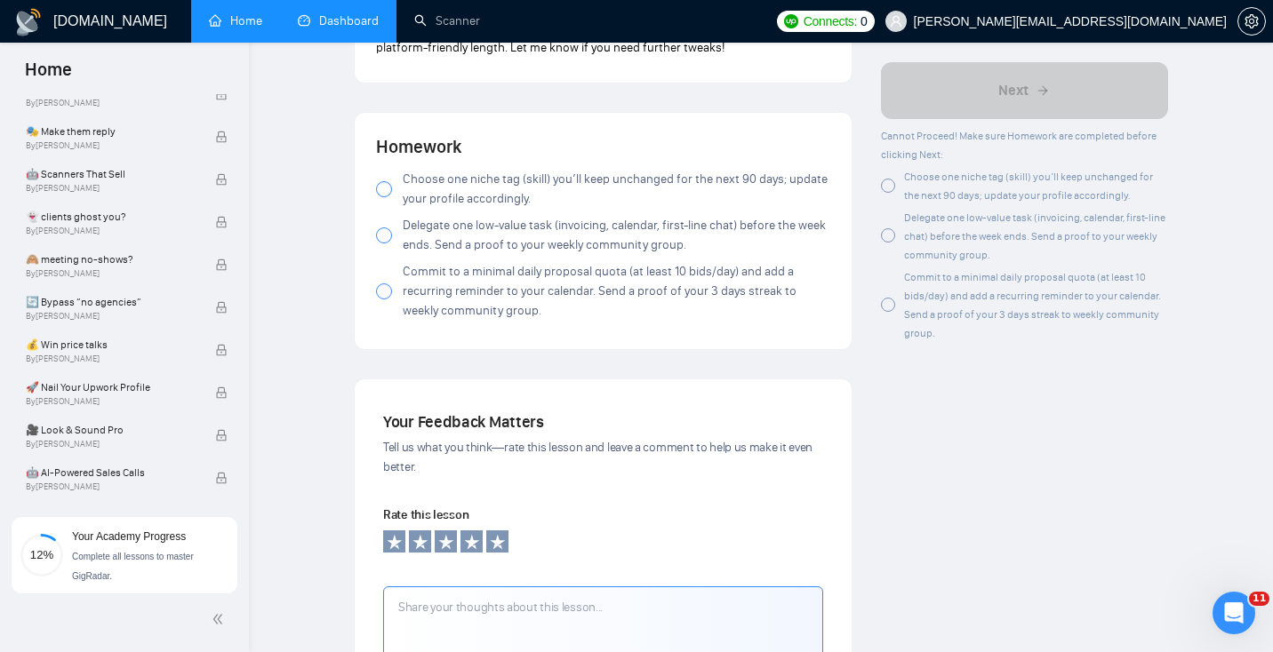
scroll to position [1990, 0]
click at [427, 180] on span "Choose one niche tag (skill) you’ll keep unchanged for the next 90 days; update…" at bounding box center [616, 190] width 427 height 39
click at [440, 237] on span "Delegate one low-value task (invoicing, calendar, first-line chat) before the w…" at bounding box center [616, 236] width 427 height 39
click at [440, 300] on span "Commit to a minimal daily proposal quota (at least 10 bids/day) and add a recur…" at bounding box center [616, 292] width 427 height 59
click at [430, 236] on span "Delegate one low-value task (invoicing, calendar, first-line chat) before the w…" at bounding box center [616, 236] width 427 height 39
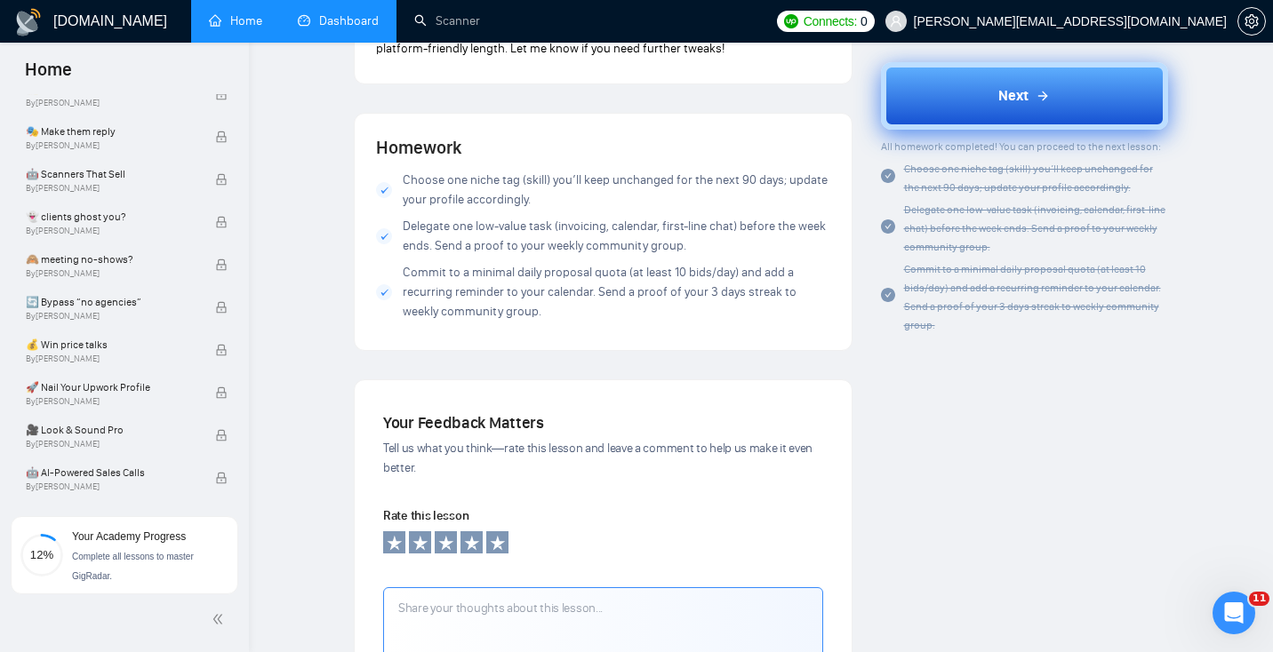
click at [1053, 85] on button "Next" at bounding box center [1025, 96] width 288 height 68
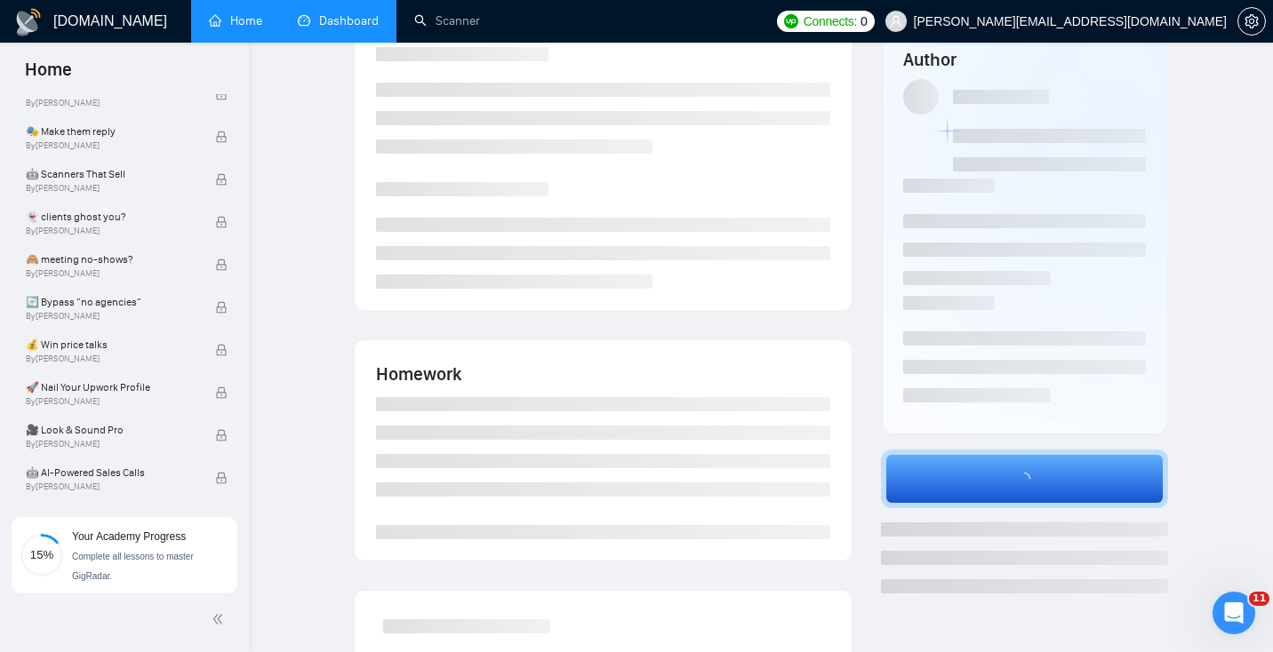
scroll to position [29, 0]
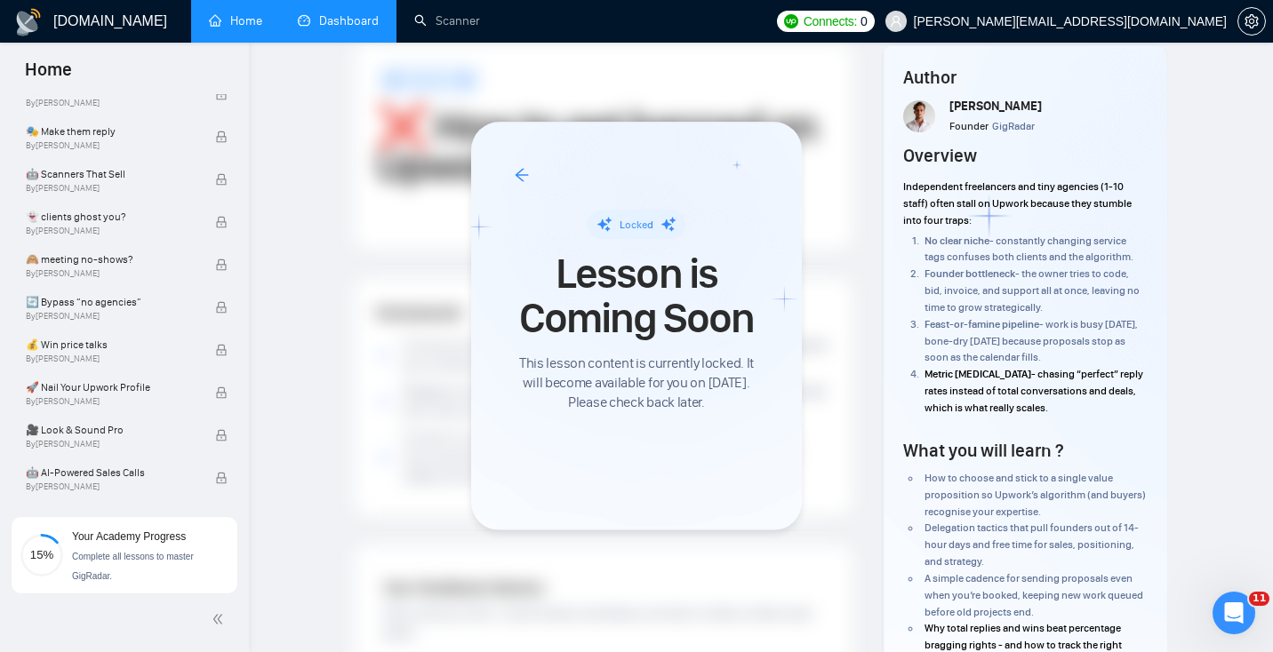
click at [259, 192] on div at bounding box center [636, 326] width 1273 height 652
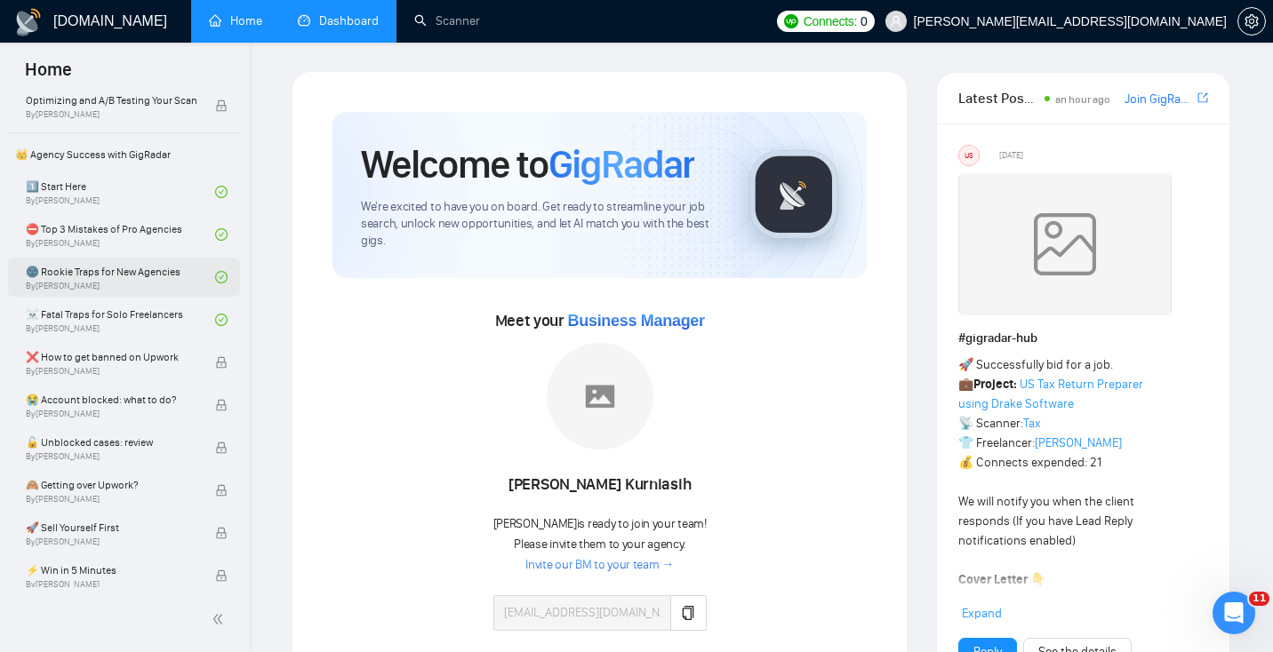
scroll to position [356, 0]
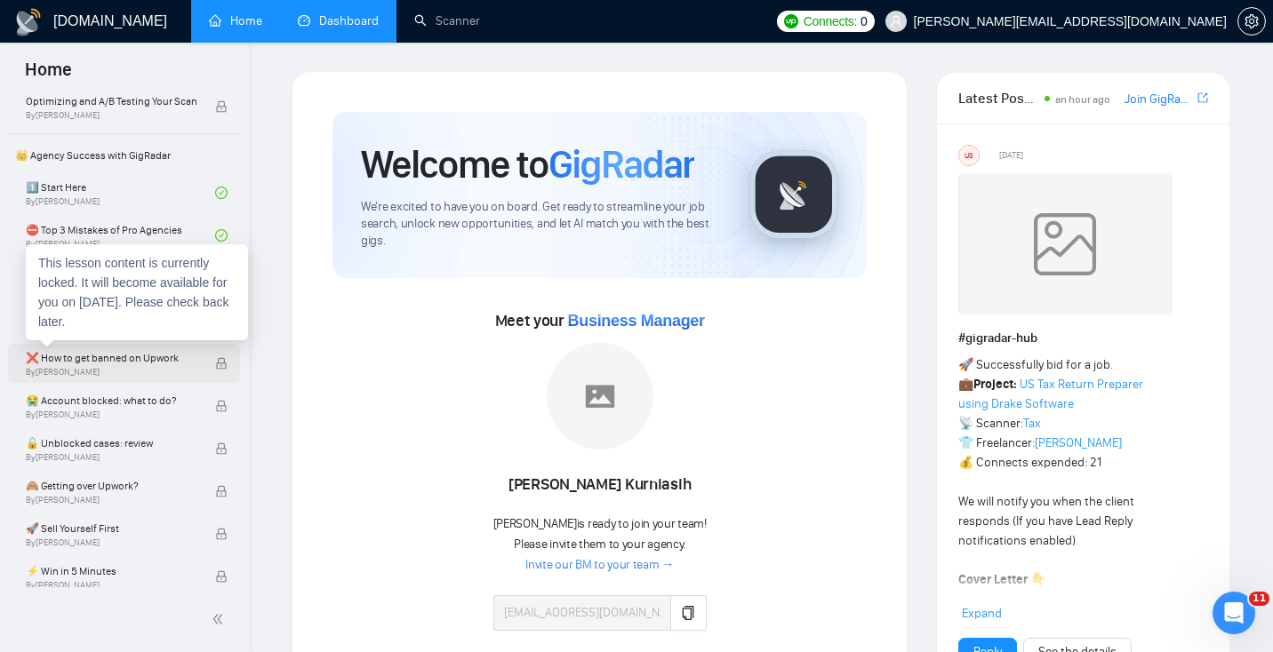
click at [119, 363] on span "❌ How to get banned on Upwork" at bounding box center [111, 358] width 171 height 18
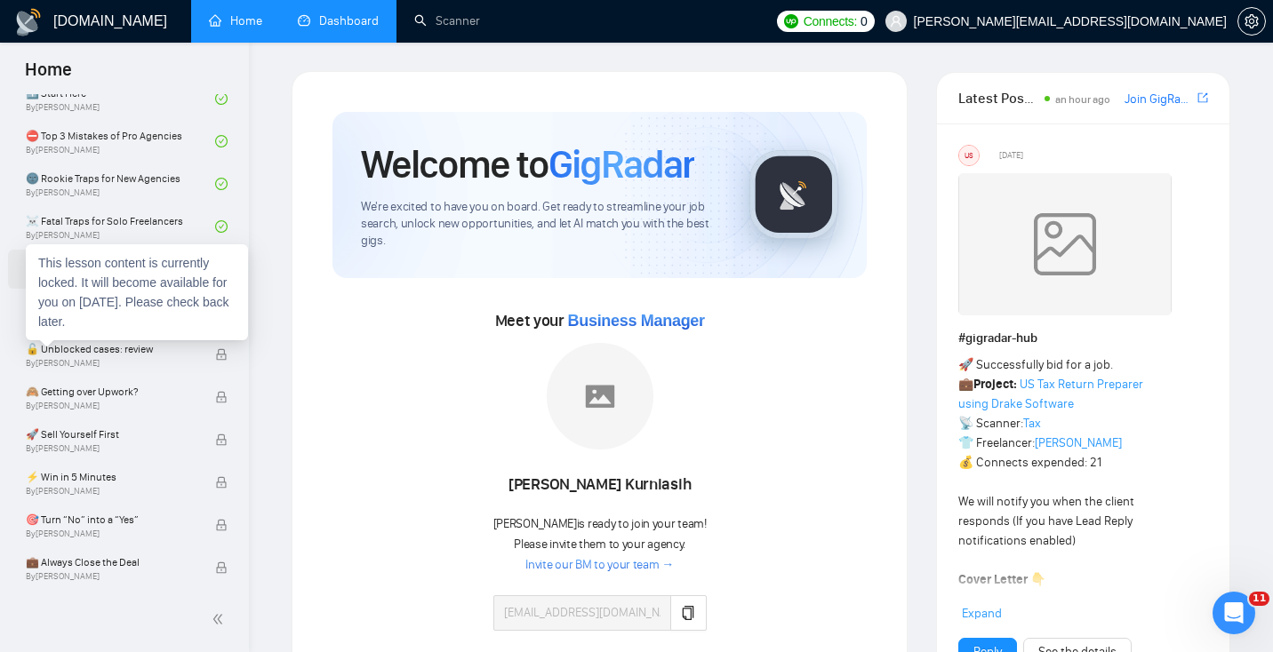
scroll to position [457, 0]
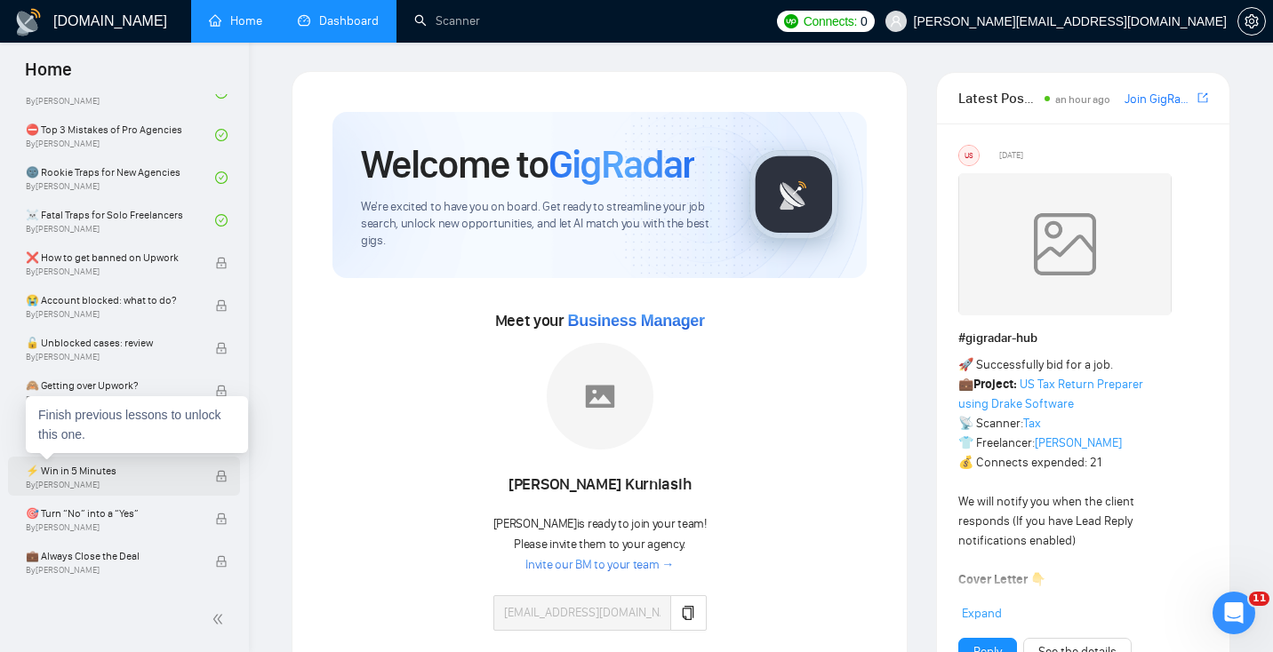
click at [136, 468] on span "⚡ Win in 5 Minutes" at bounding box center [111, 471] width 171 height 18
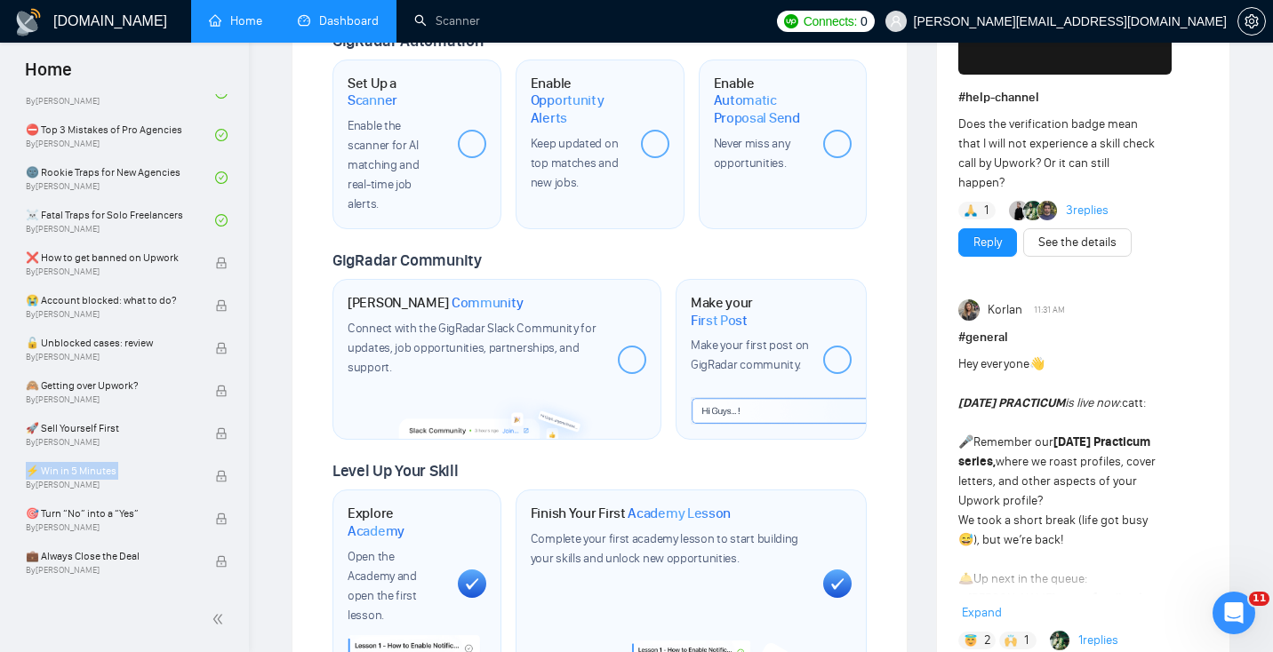
scroll to position [0, 0]
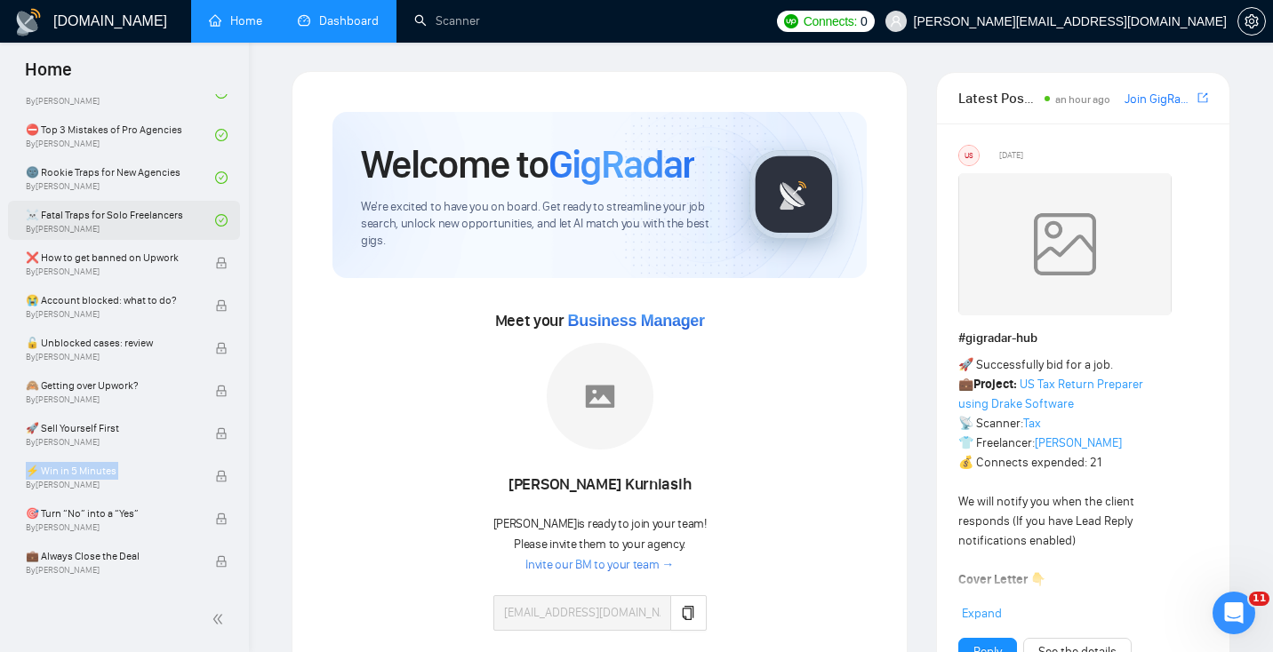
click at [124, 227] on link "☠️ Fatal Traps for Solo Freelancers By [PERSON_NAME]" at bounding box center [120, 220] width 189 height 39
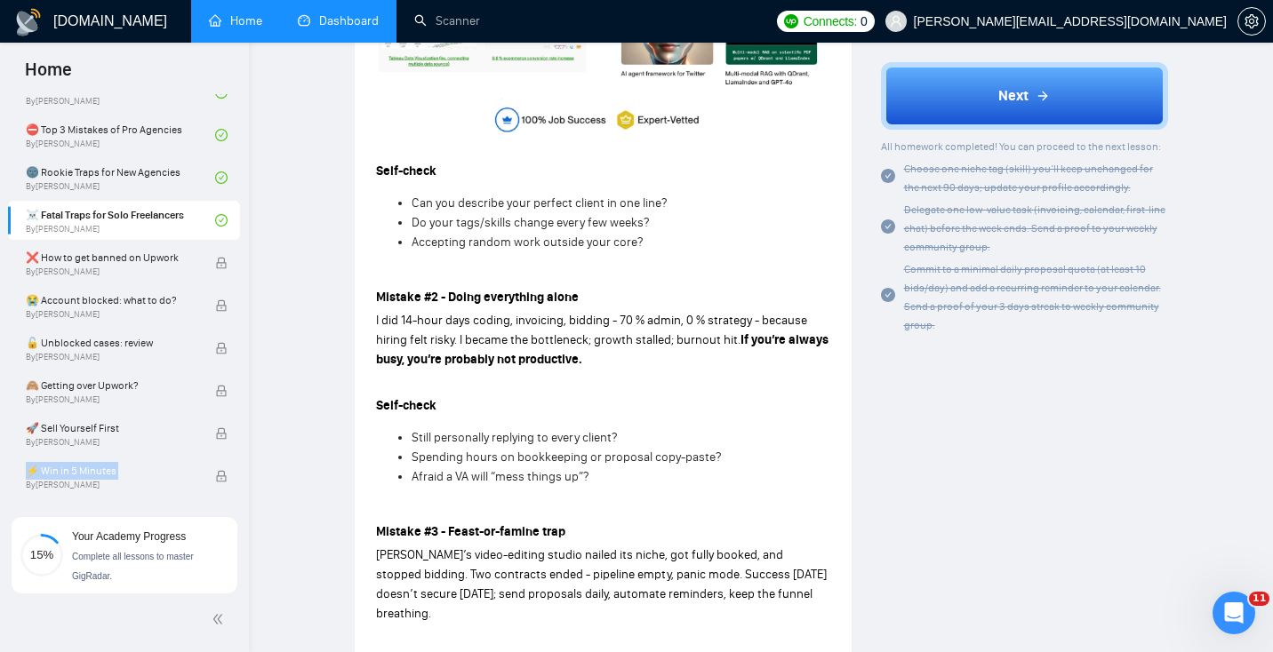
scroll to position [626, 0]
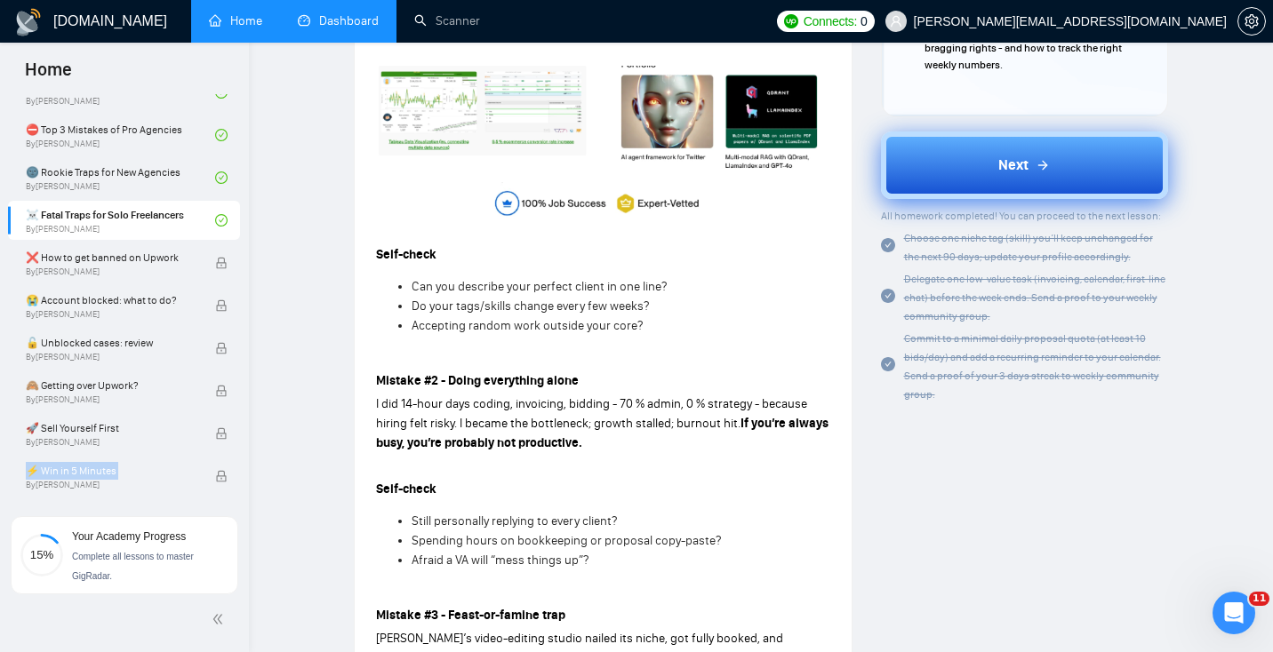
click at [971, 163] on button "Next" at bounding box center [1025, 166] width 288 height 68
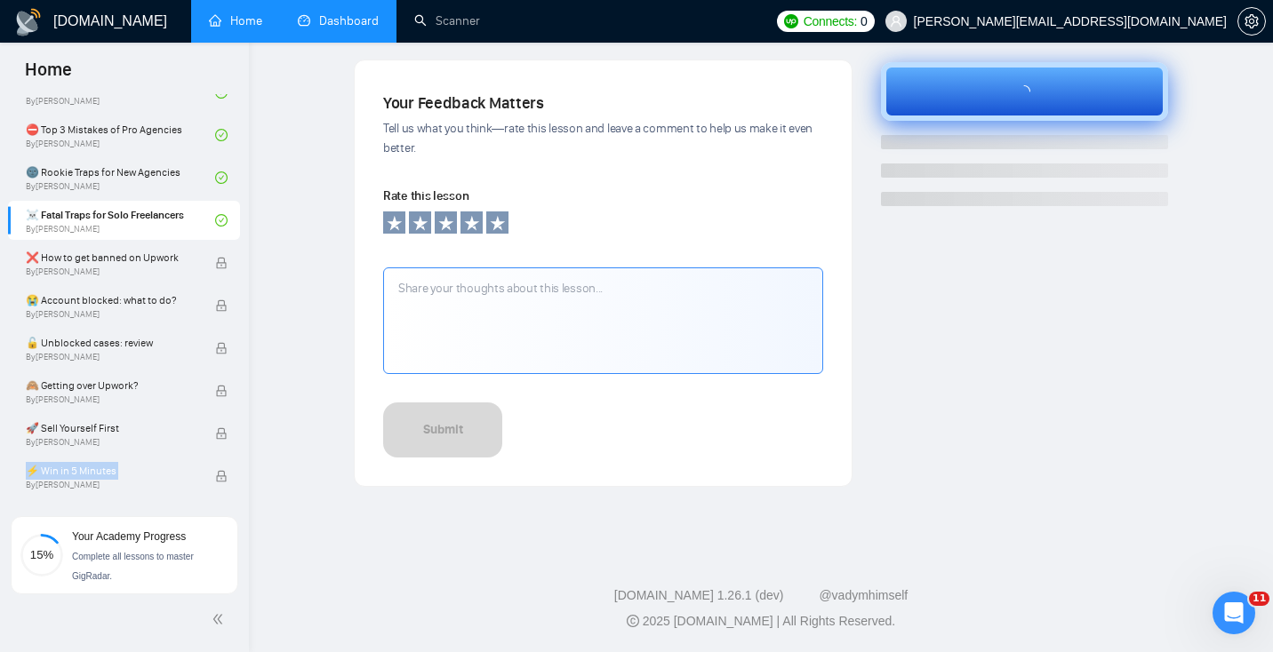
scroll to position [315, 0]
